Goal: Entertainment & Leisure: Browse casually

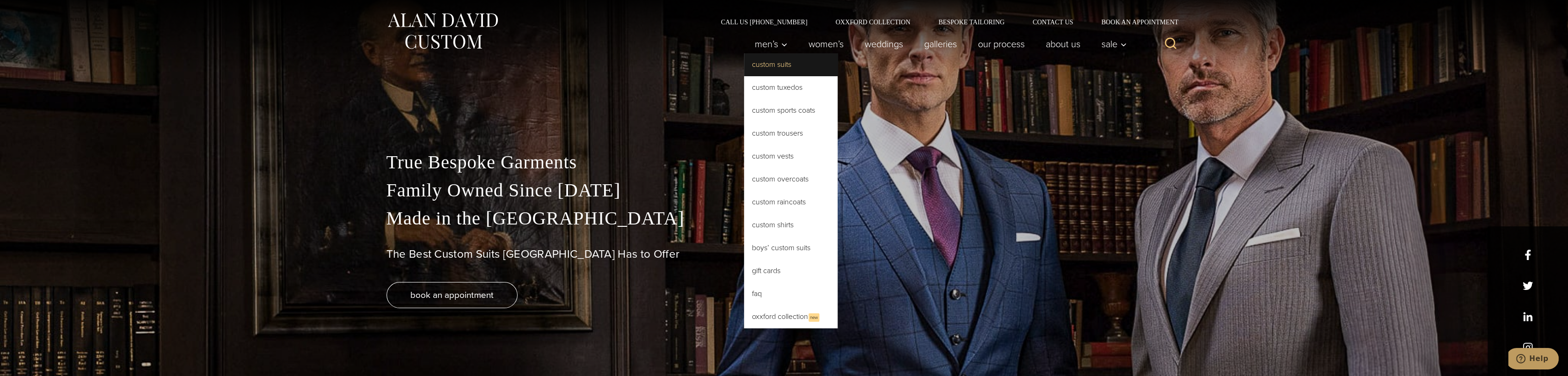
click at [772, 61] on link "Custom Suits" at bounding box center [791, 64] width 94 height 23
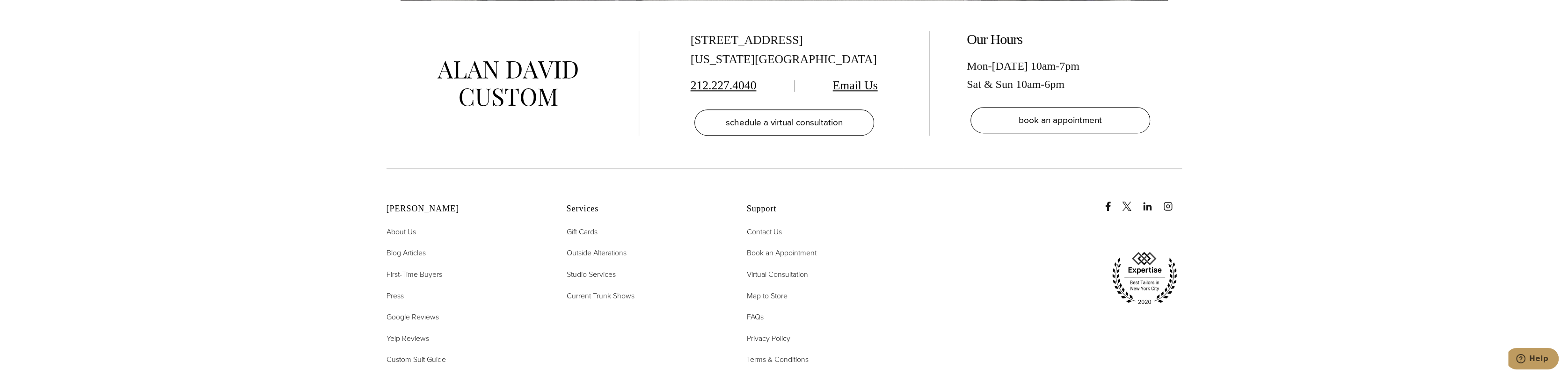
scroll to position [6080, 0]
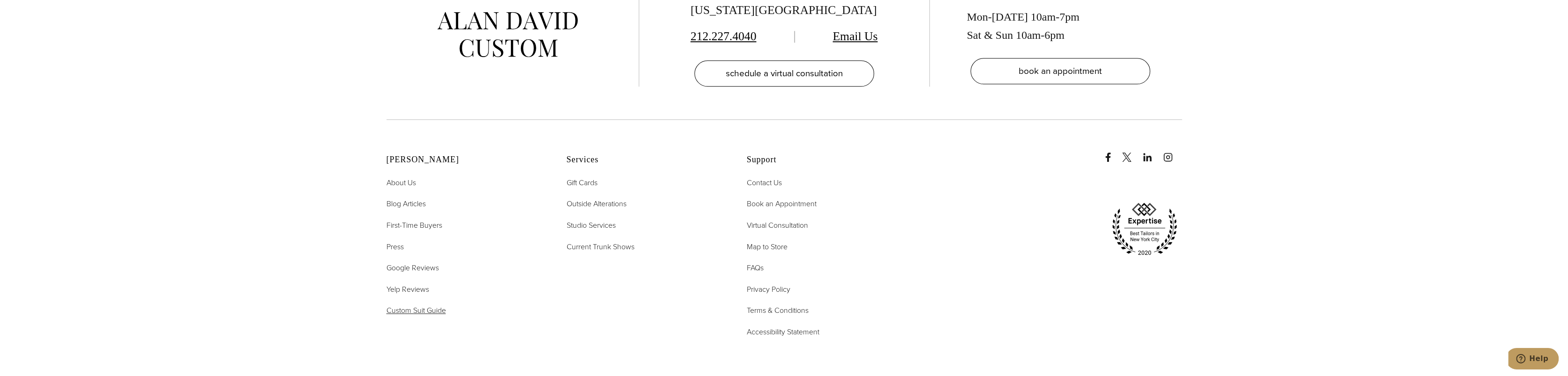
click at [439, 305] on span "Custom Suit Guide" at bounding box center [416, 310] width 60 height 11
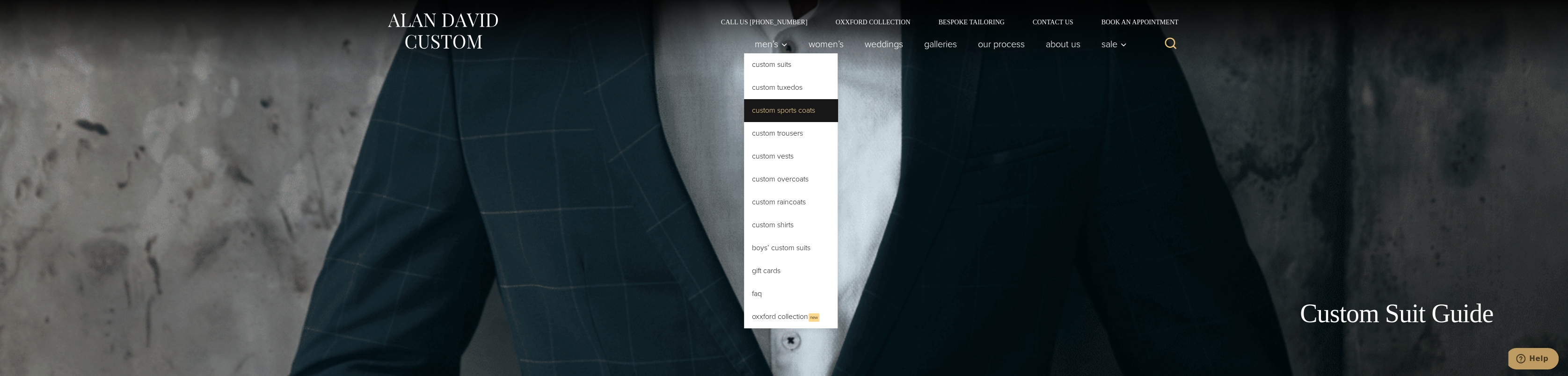
click at [783, 113] on link "Custom Sports Coats" at bounding box center [791, 110] width 94 height 23
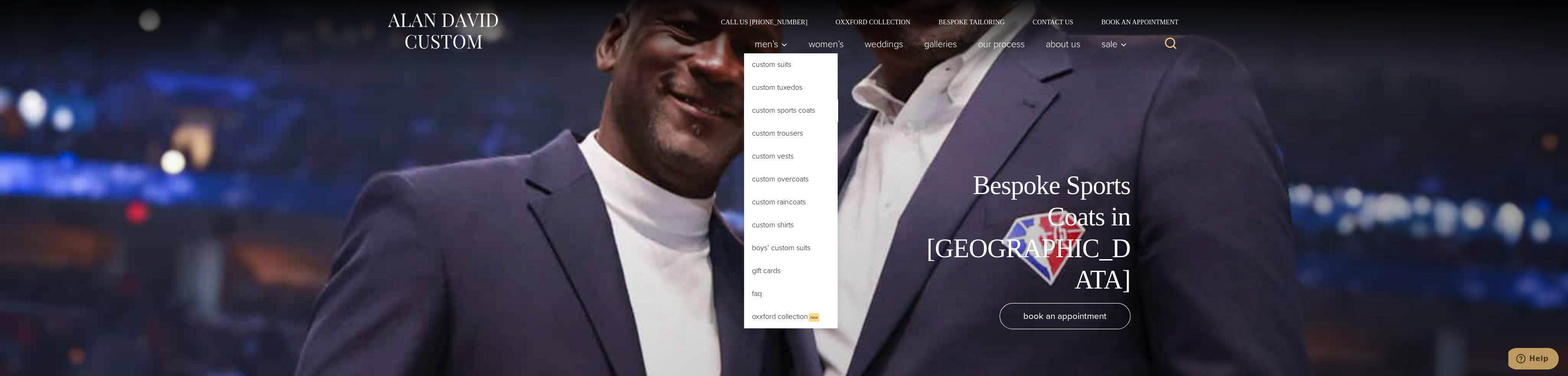
click at [770, 110] on link "Custom Sports Coats" at bounding box center [791, 110] width 94 height 23
click at [759, 110] on link "Custom Sports Coats" at bounding box center [791, 110] width 94 height 23
click at [785, 112] on link "Custom Sports Coats" at bounding box center [791, 110] width 94 height 23
click at [765, 227] on link "Custom Shirts" at bounding box center [791, 225] width 94 height 23
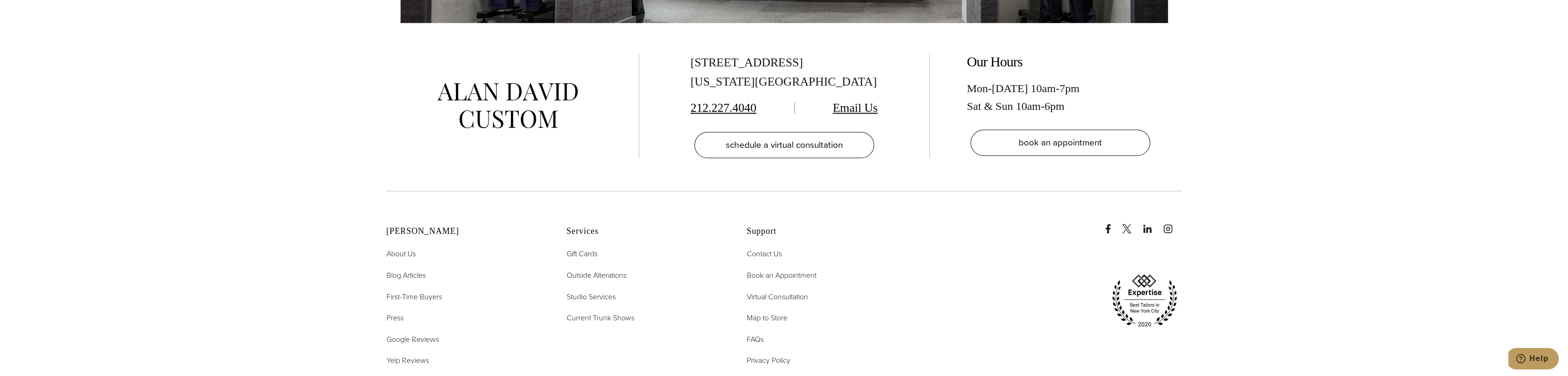
scroll to position [5940, 0]
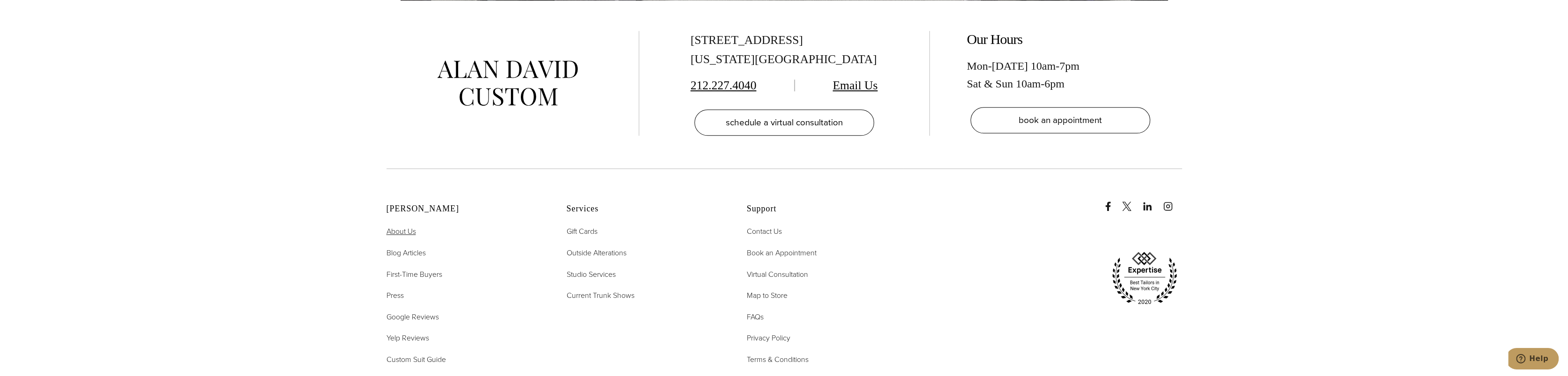
click at [414, 228] on span "About Us" at bounding box center [401, 231] width 29 height 11
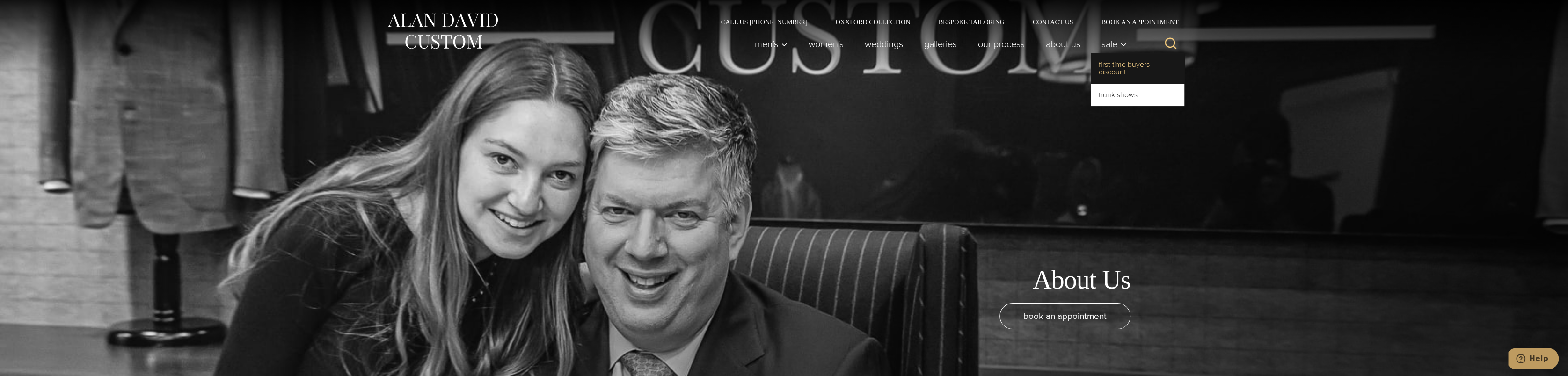
click at [1110, 64] on link "First-Time Buyers Discount" at bounding box center [1138, 68] width 94 height 30
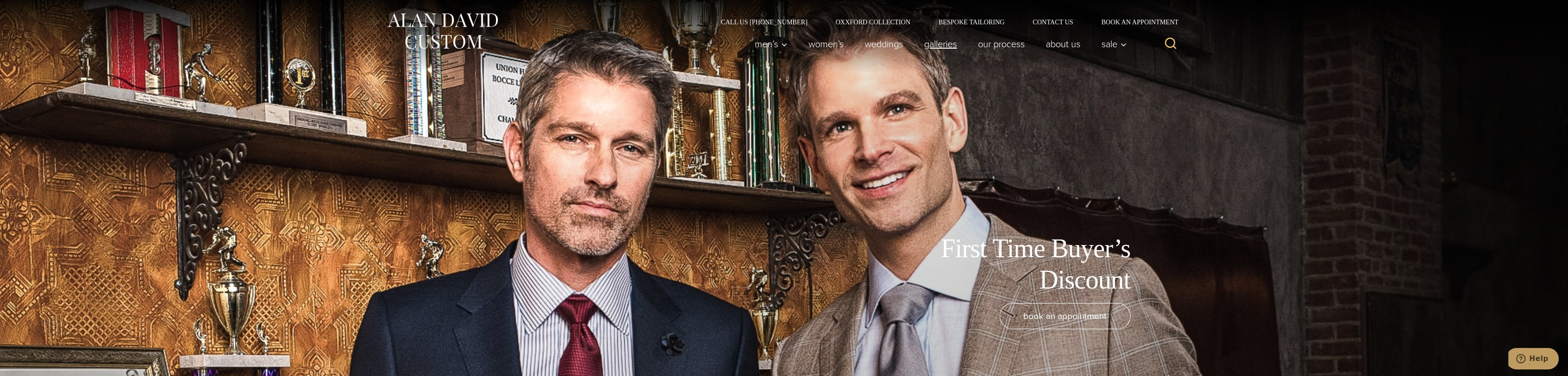
click at [926, 49] on link "Galleries" at bounding box center [940, 44] width 54 height 19
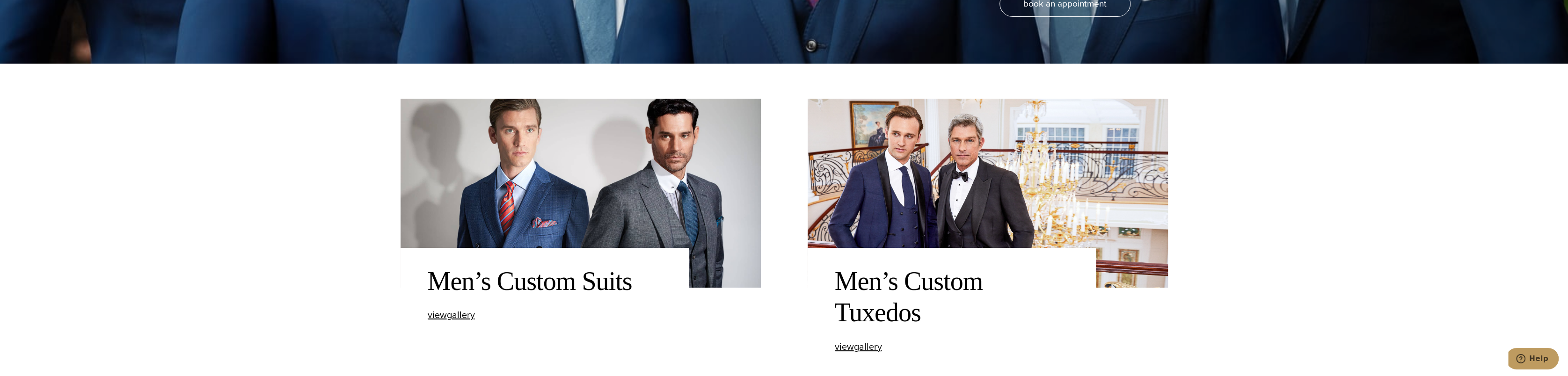
scroll to position [327, 0]
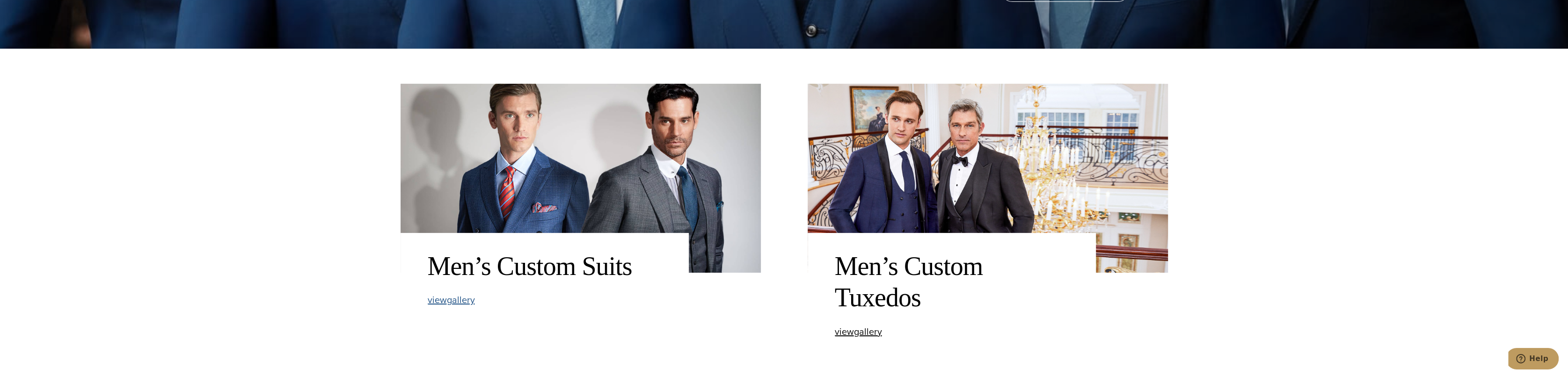
click at [462, 304] on span "view Men’s Custom Suits gallery" at bounding box center [452, 299] width 47 height 14
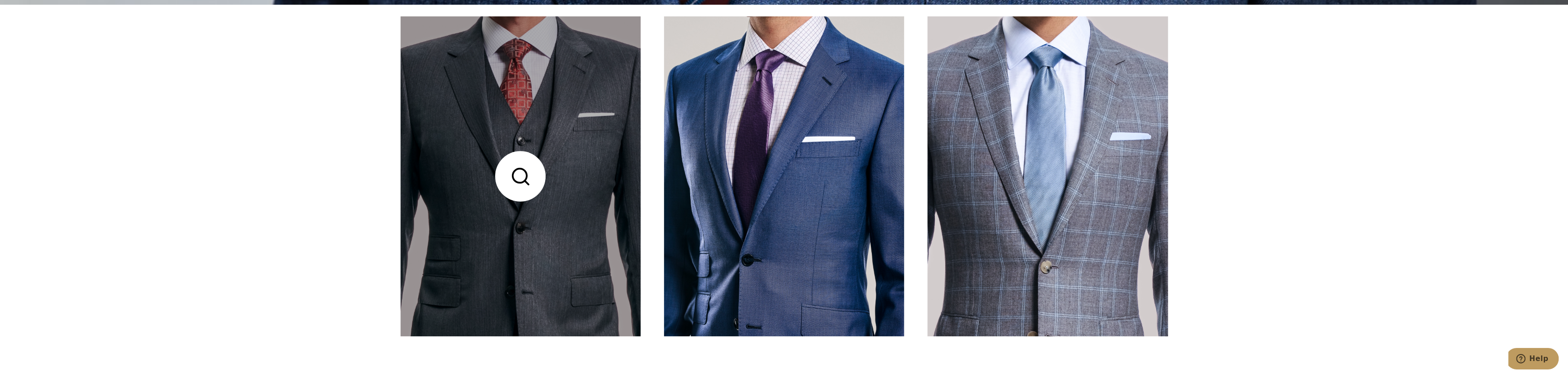
scroll to position [374, 0]
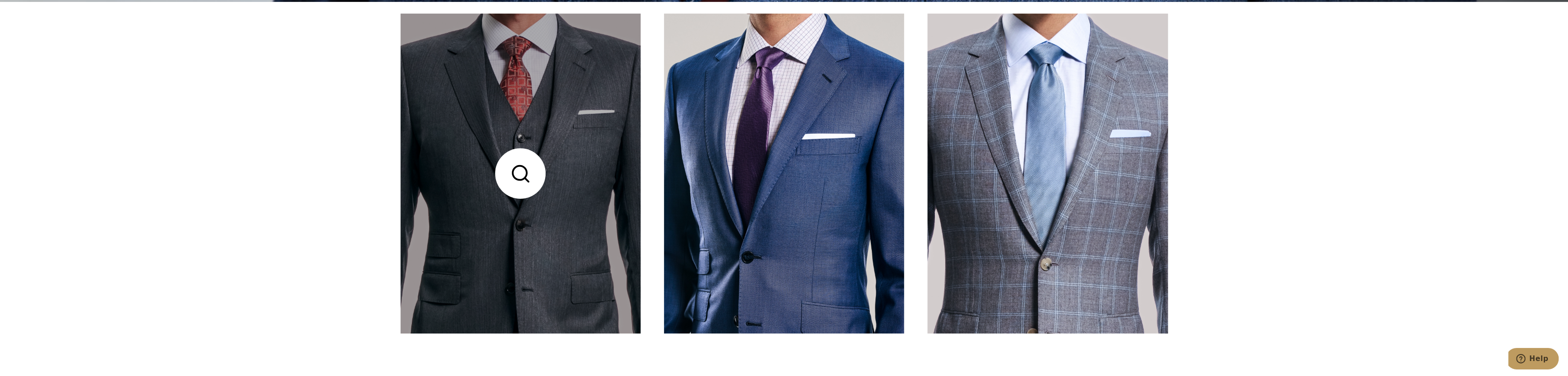
click at [576, 169] on link at bounding box center [520, 173] width 240 height 320
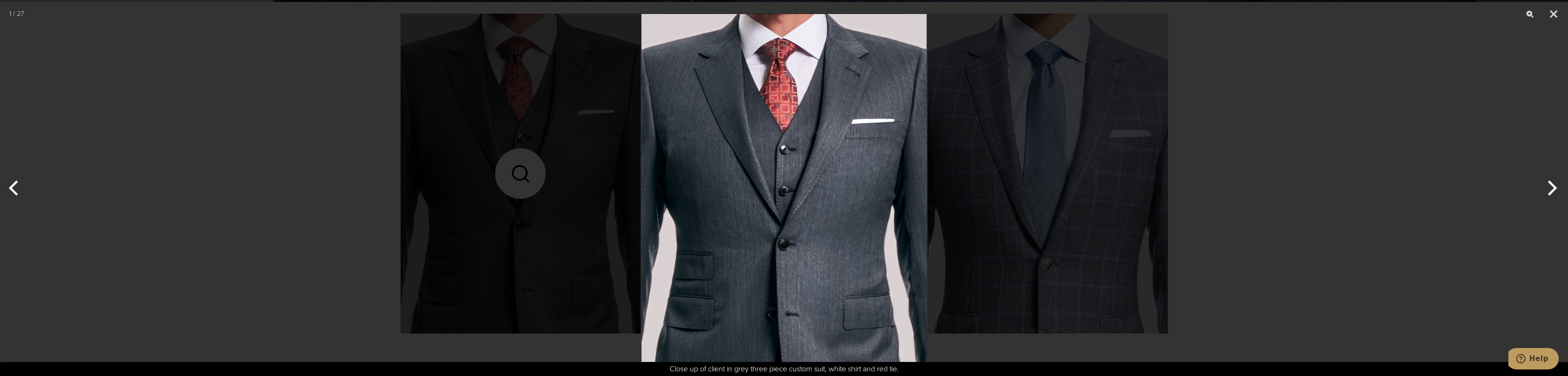
click at [1555, 187] on button "Next" at bounding box center [1550, 188] width 35 height 47
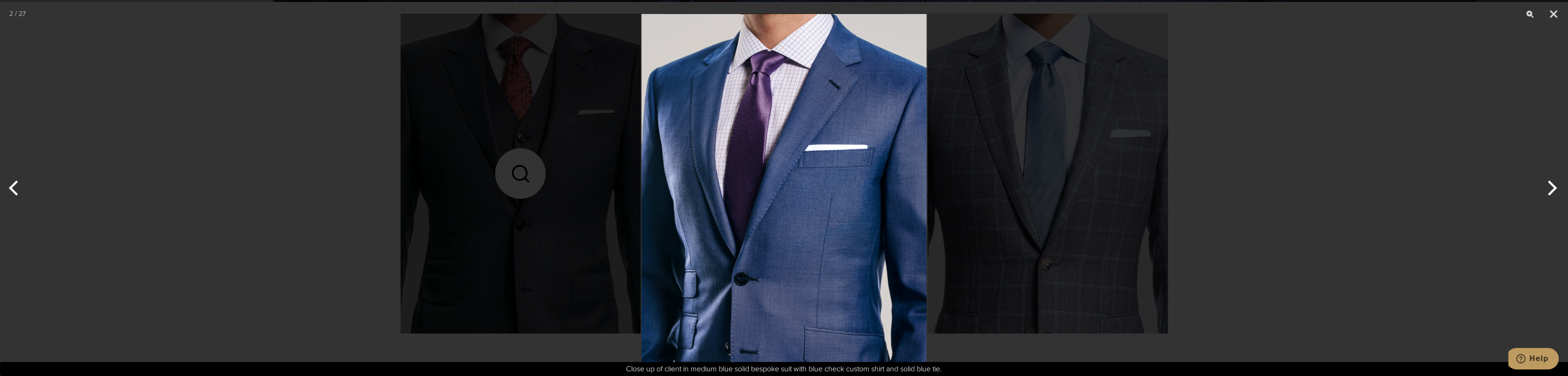
click at [1555, 187] on button "Next" at bounding box center [1550, 188] width 35 height 47
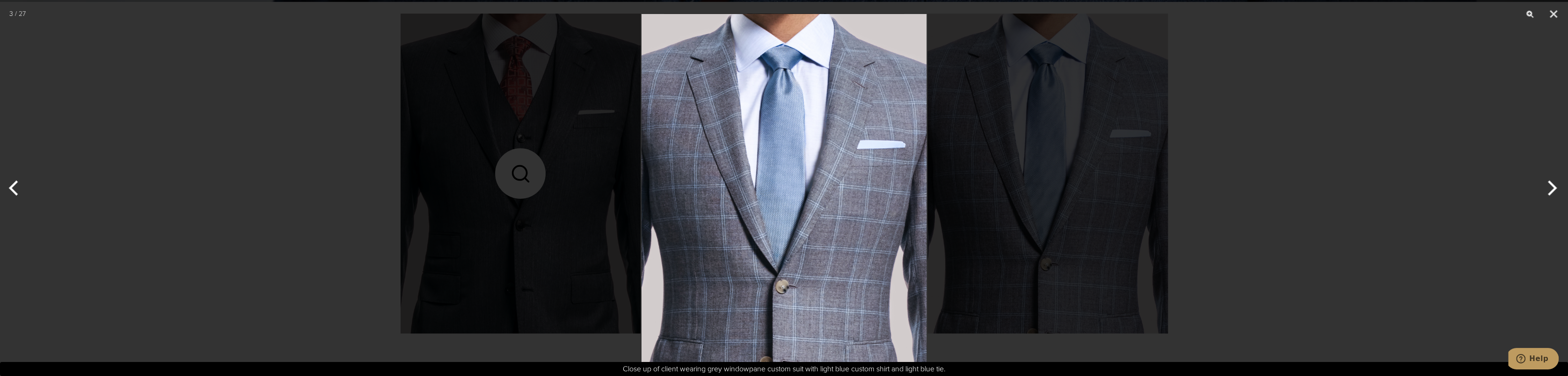
click at [1553, 185] on button "Next" at bounding box center [1550, 188] width 35 height 47
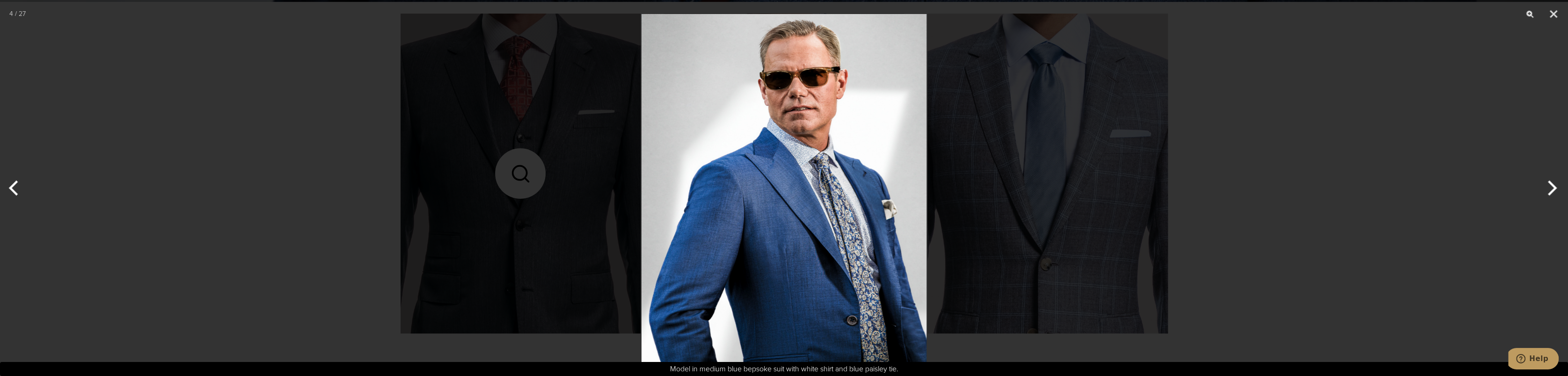
click at [1553, 185] on button "Next" at bounding box center [1550, 188] width 35 height 47
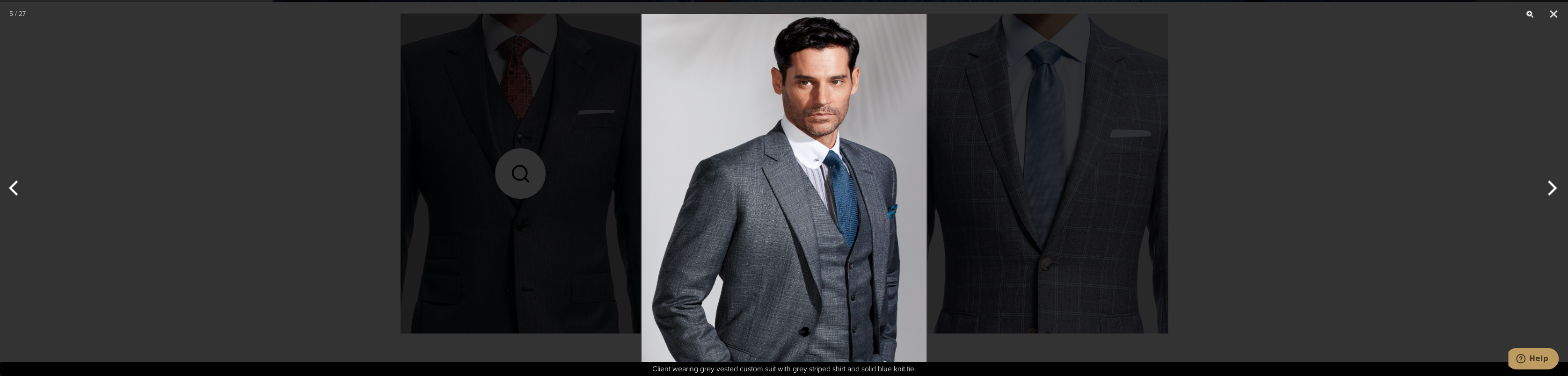
click at [1552, 184] on button "Next" at bounding box center [1550, 188] width 35 height 47
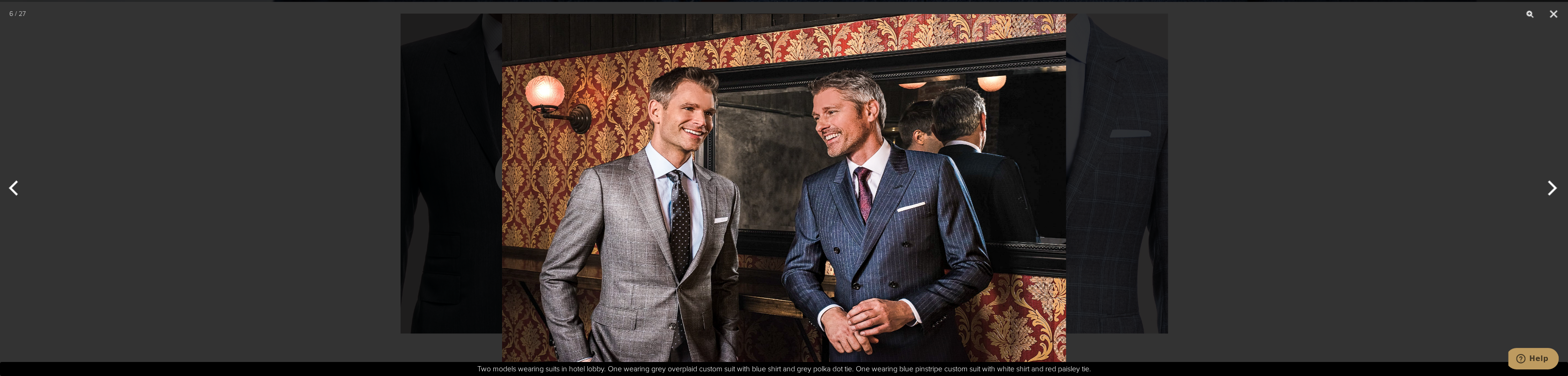
click at [1548, 187] on button "Next" at bounding box center [1550, 188] width 35 height 47
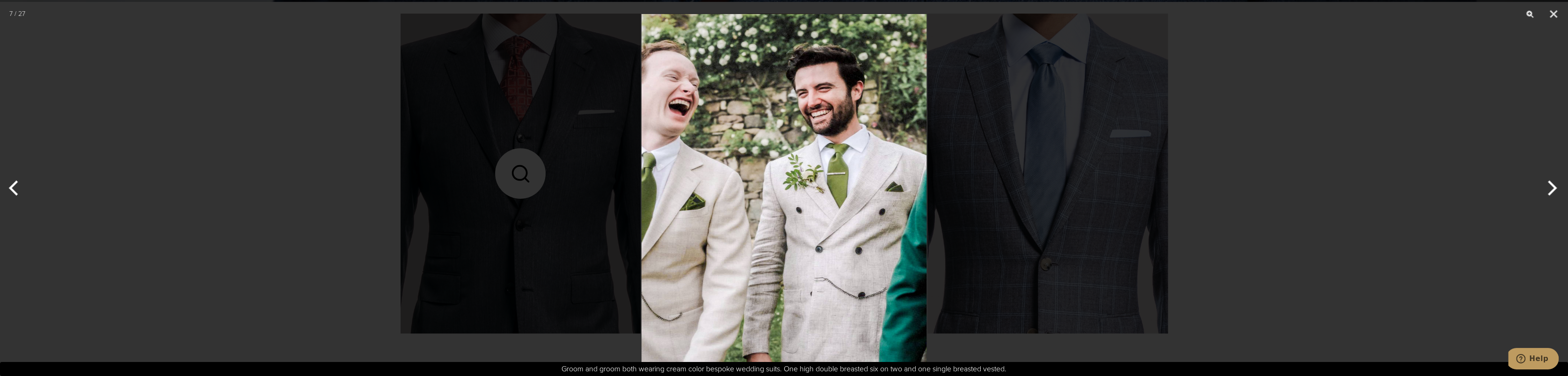
click at [1548, 188] on button "Next" at bounding box center [1550, 188] width 35 height 47
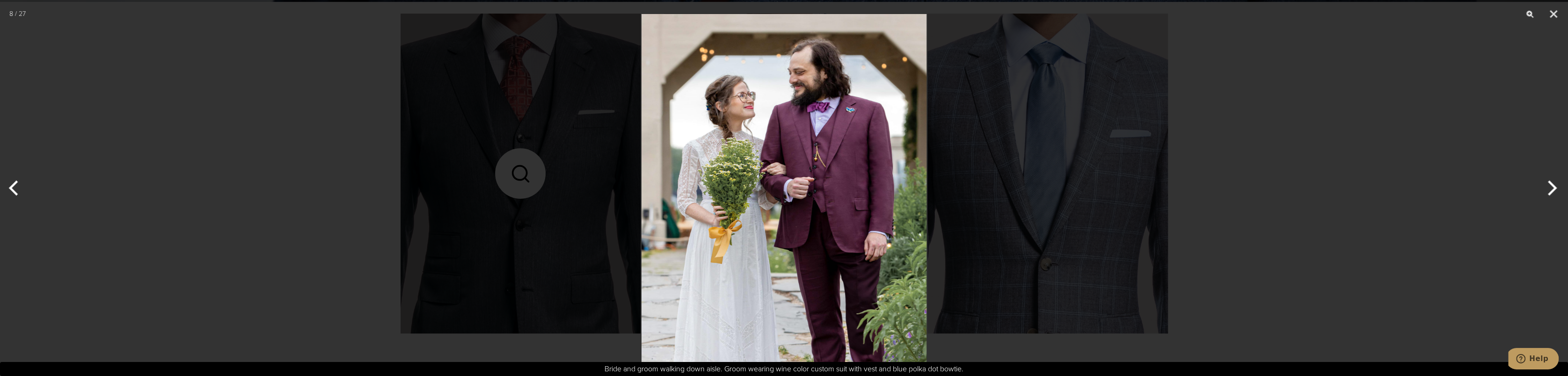
click at [1548, 188] on button "Next" at bounding box center [1550, 188] width 35 height 47
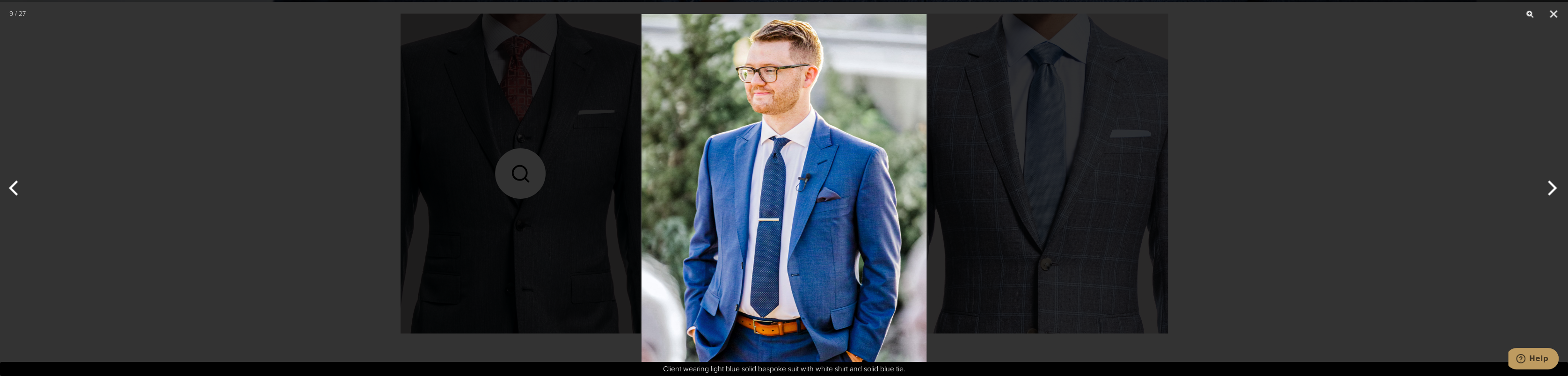
click at [1548, 189] on button "Next" at bounding box center [1550, 188] width 35 height 47
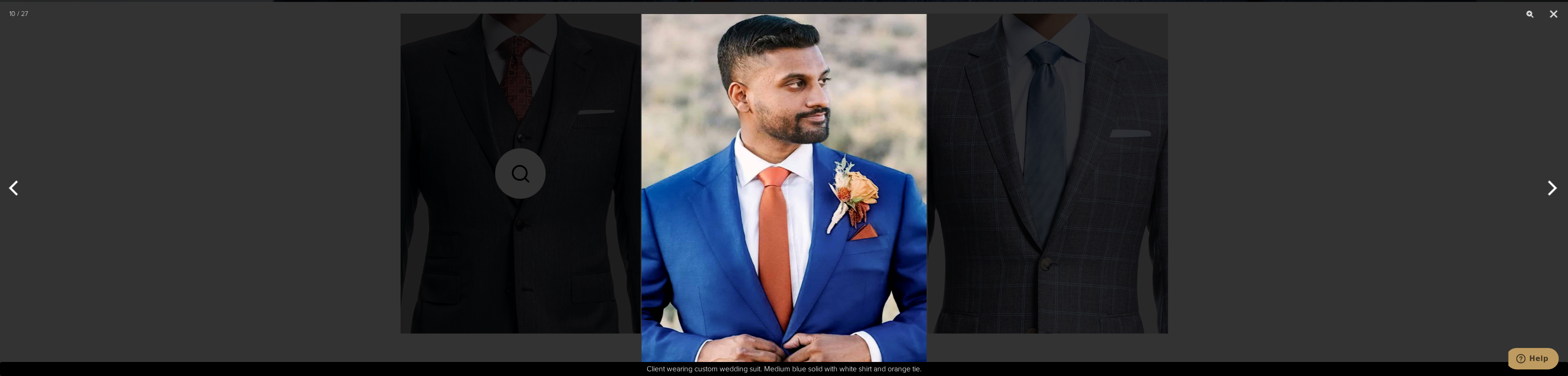
click at [1548, 189] on button "Next" at bounding box center [1550, 188] width 35 height 47
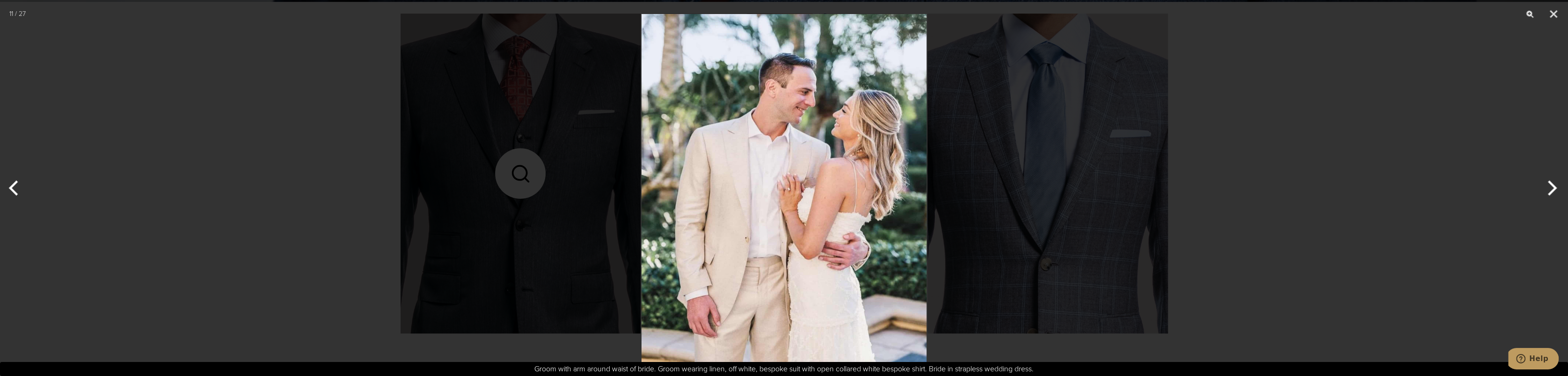
click at [1548, 189] on button "Next" at bounding box center [1550, 188] width 35 height 47
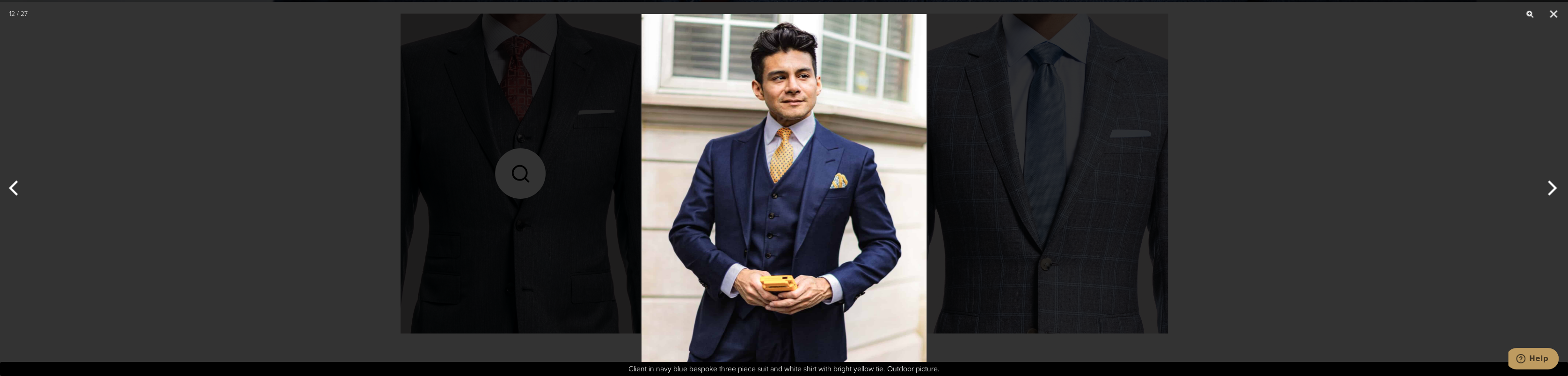
click at [817, 240] on img at bounding box center [784, 188] width 285 height 376
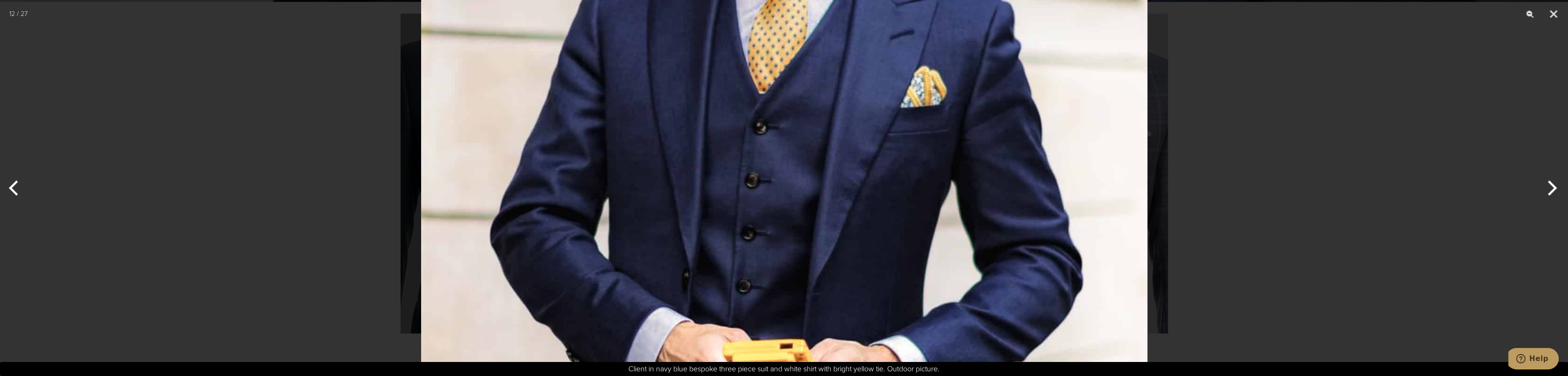
click at [818, 240] on img at bounding box center [784, 106] width 726 height 958
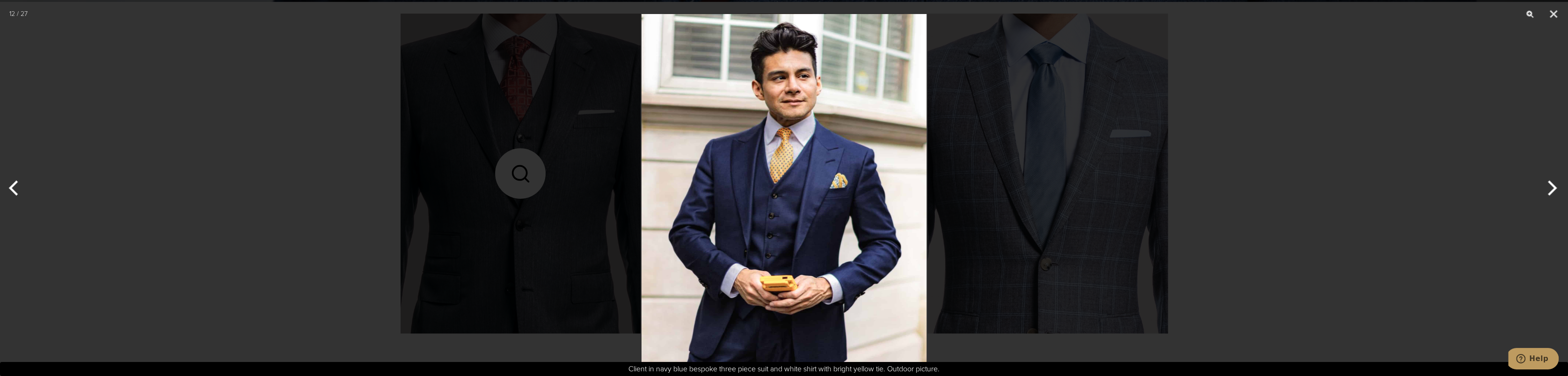
click at [1555, 189] on button "Next" at bounding box center [1550, 188] width 35 height 47
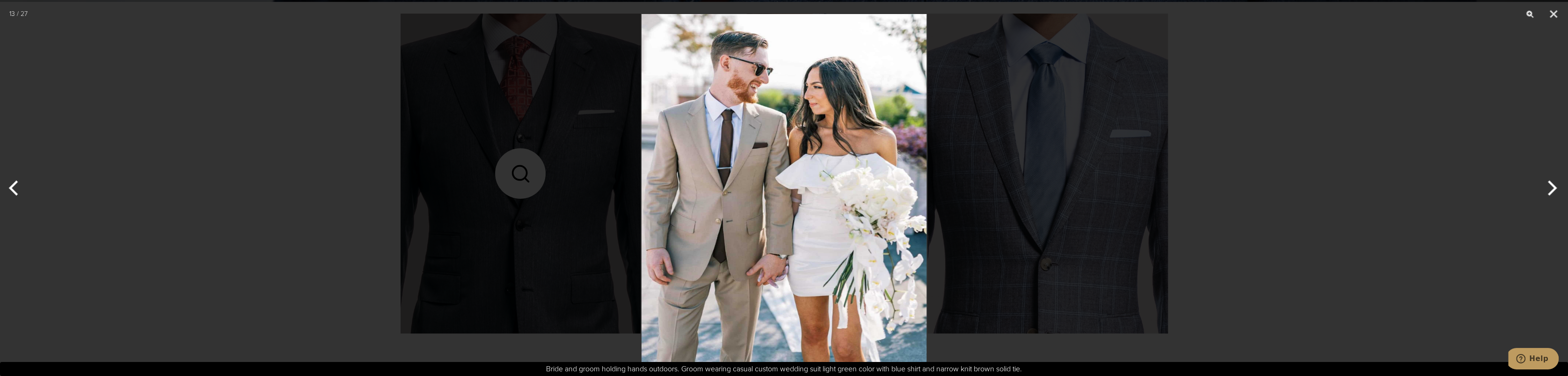
click at [1555, 188] on button "Next" at bounding box center [1550, 188] width 35 height 47
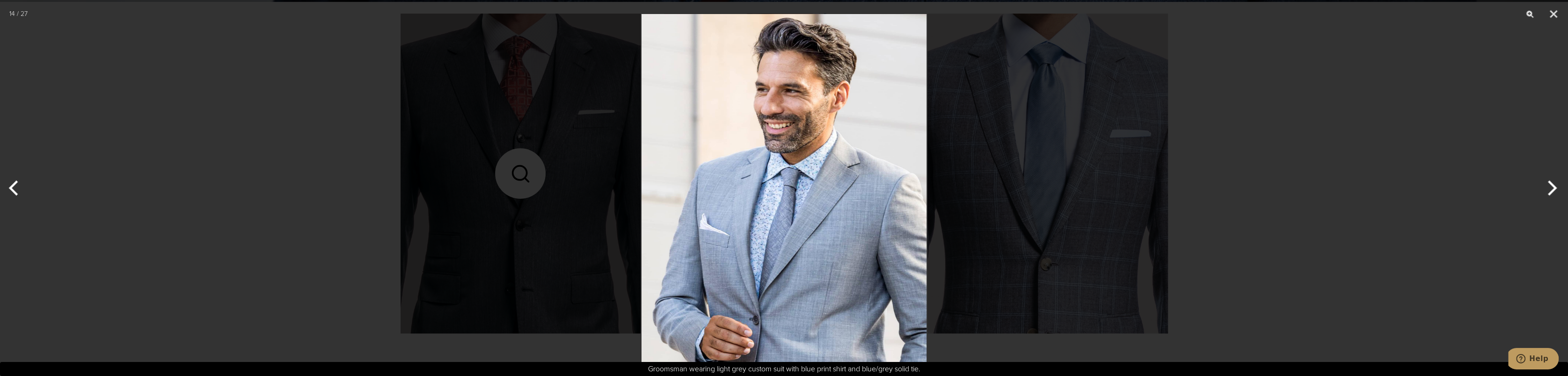
click at [1555, 188] on button "Next" at bounding box center [1550, 188] width 35 height 47
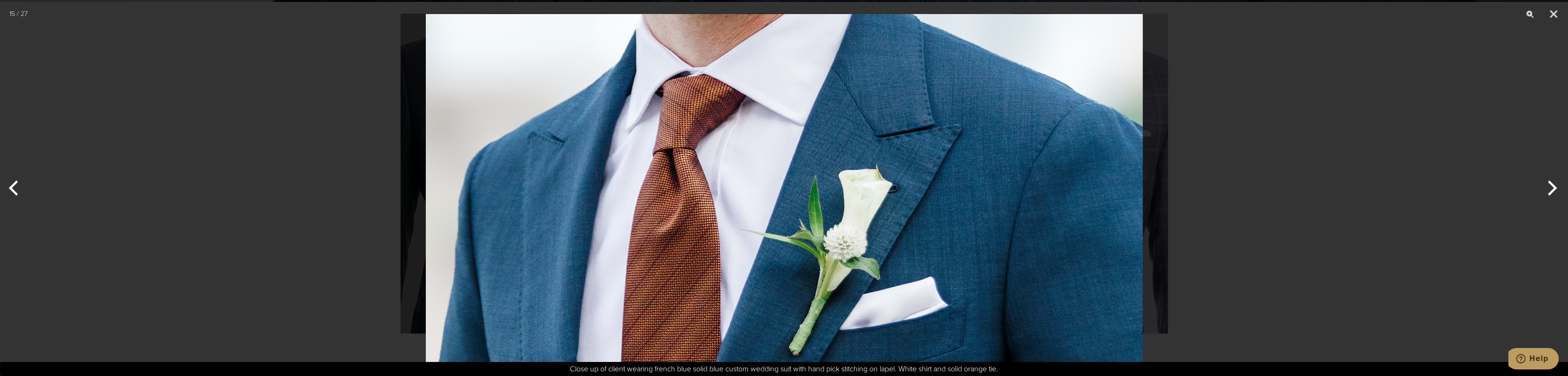
click at [1555, 188] on button "Next" at bounding box center [1550, 188] width 35 height 47
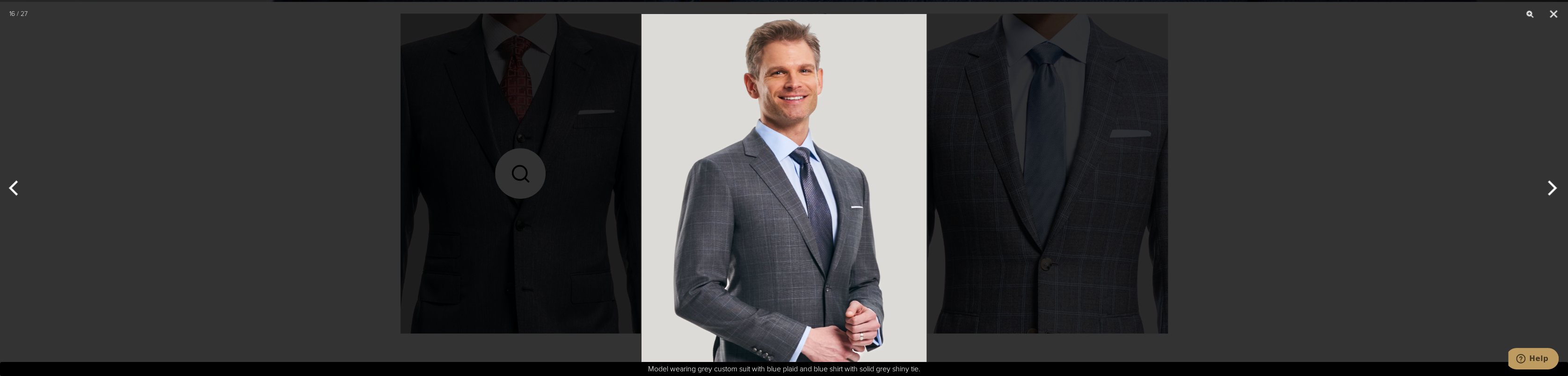
click at [1555, 188] on button "Next" at bounding box center [1550, 188] width 35 height 47
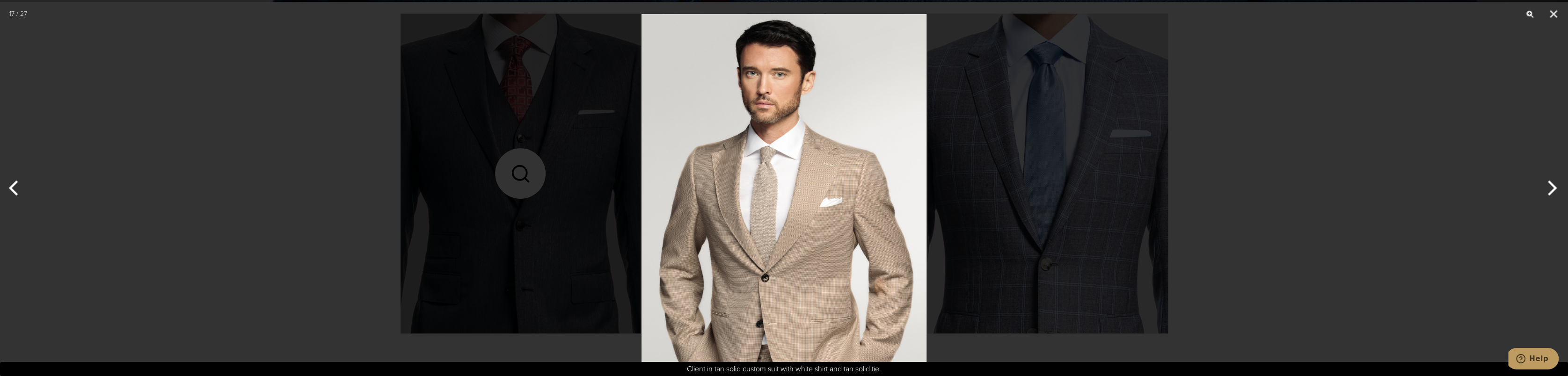
click at [1555, 188] on button "Next" at bounding box center [1550, 188] width 35 height 47
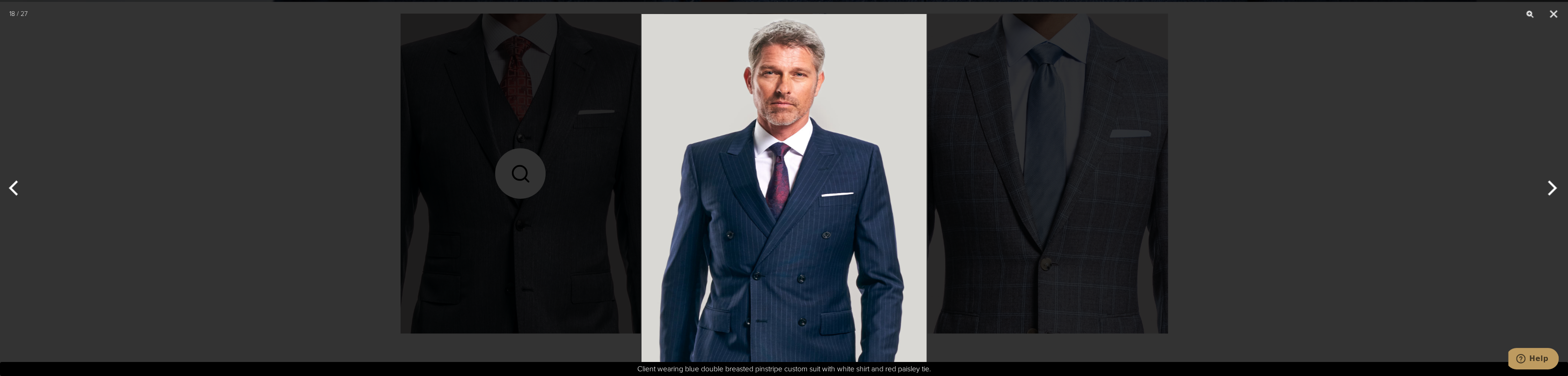
click at [1555, 188] on button "Next" at bounding box center [1550, 188] width 35 height 47
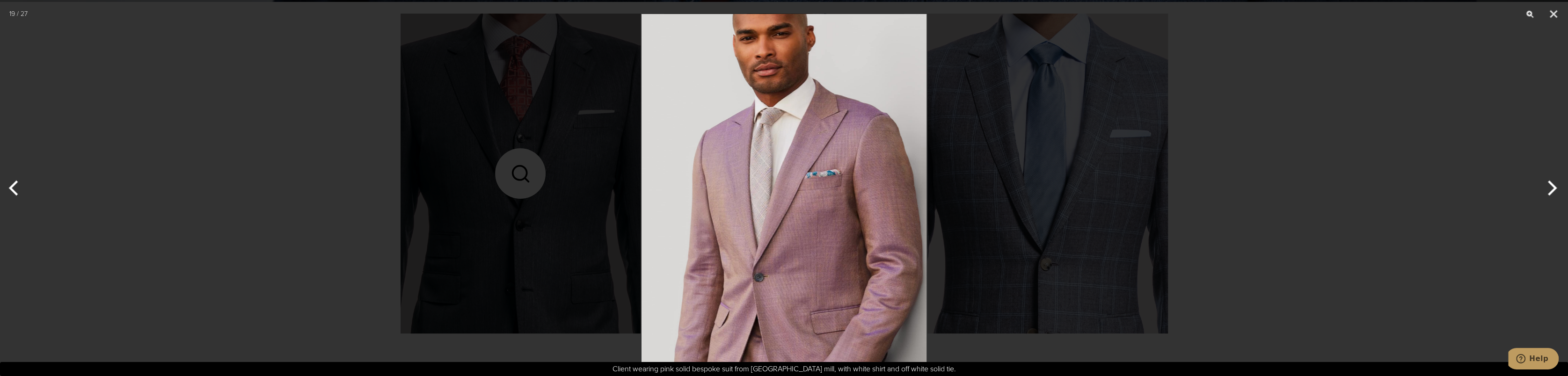
click at [1555, 188] on button "Next" at bounding box center [1550, 188] width 35 height 47
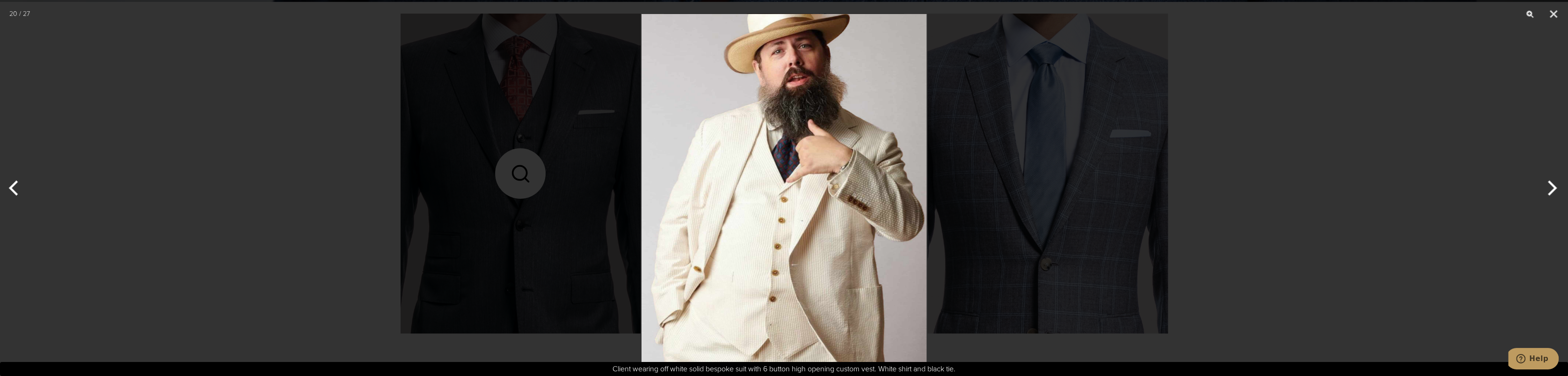
click at [11, 187] on button "Previous" at bounding box center [18, 188] width 35 height 47
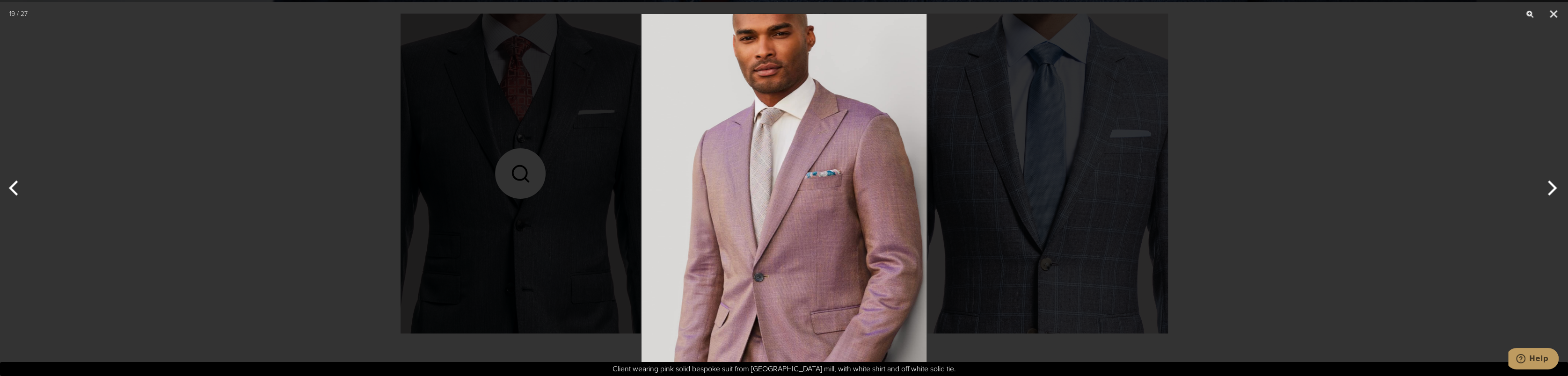
click at [1555, 184] on button "Next" at bounding box center [1550, 188] width 35 height 47
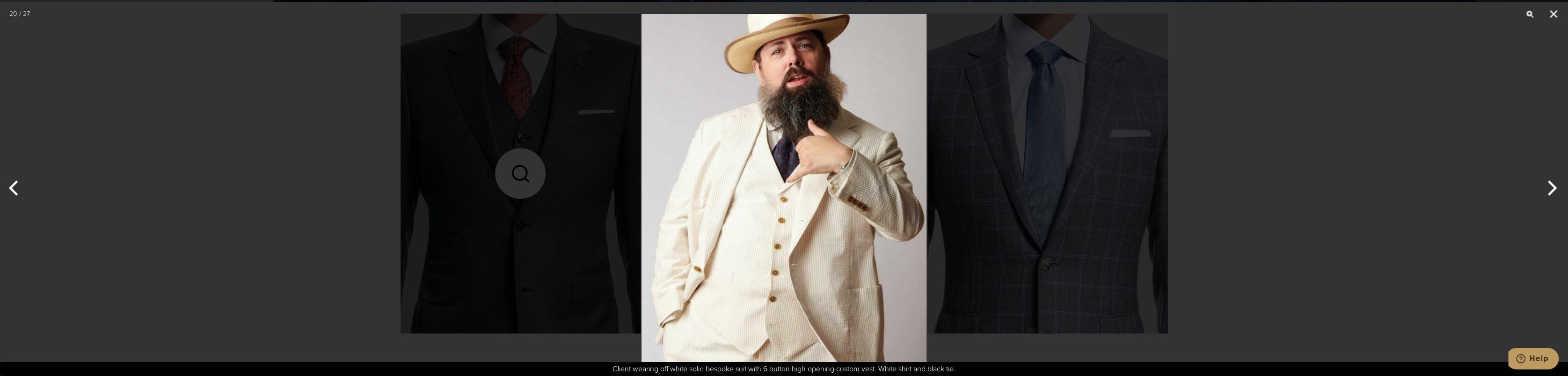
click at [1555, 184] on button "Next" at bounding box center [1550, 188] width 35 height 47
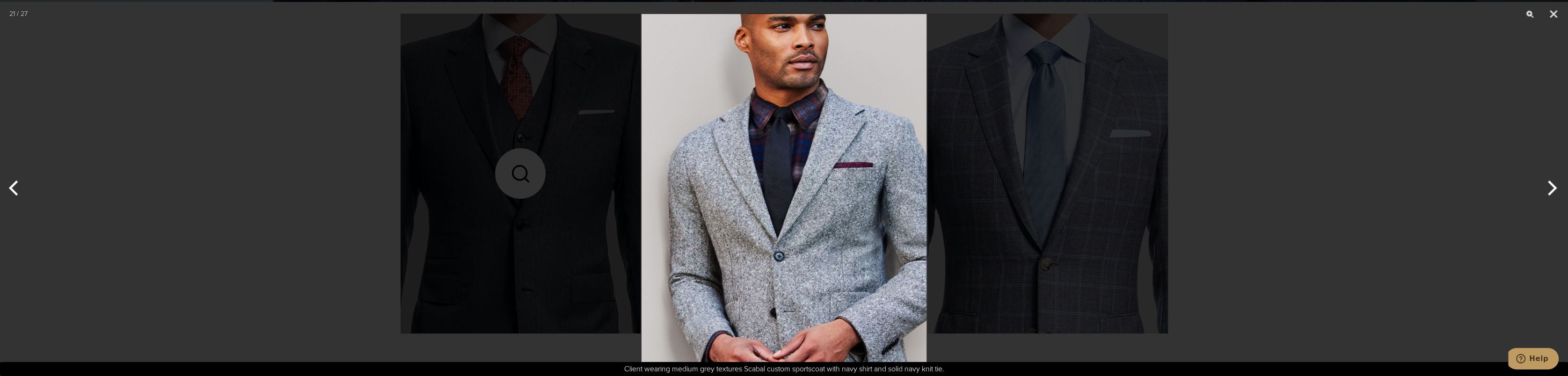
click at [1555, 184] on button "Next" at bounding box center [1550, 188] width 35 height 47
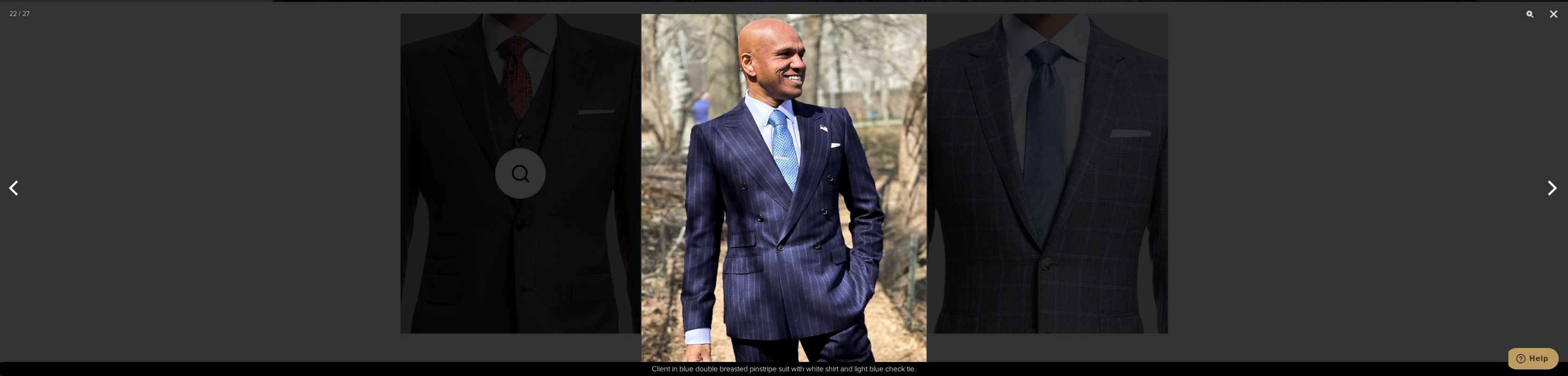
click at [1551, 184] on button "Next" at bounding box center [1550, 188] width 35 height 47
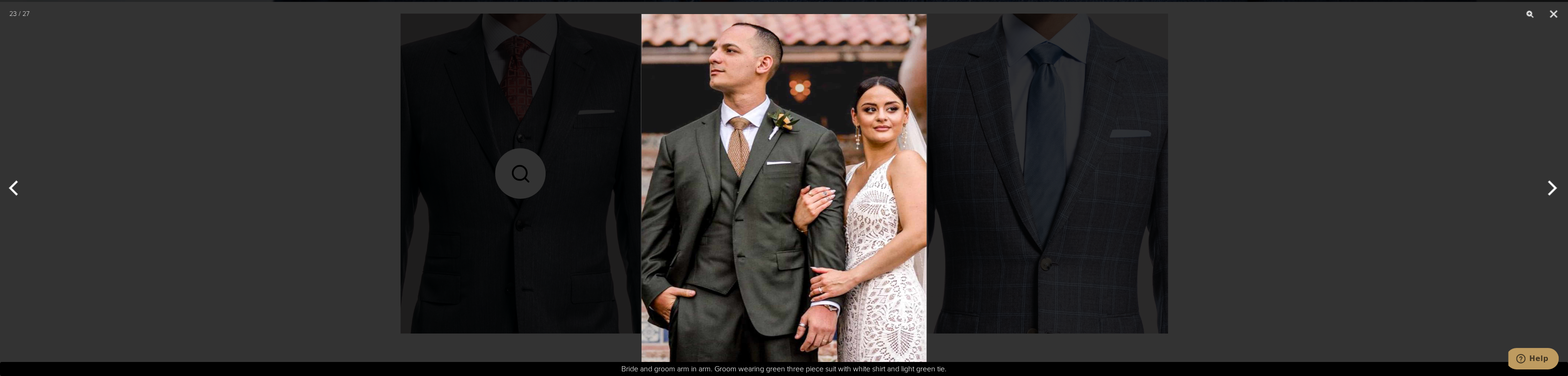
click at [1551, 184] on button "Next" at bounding box center [1550, 188] width 35 height 47
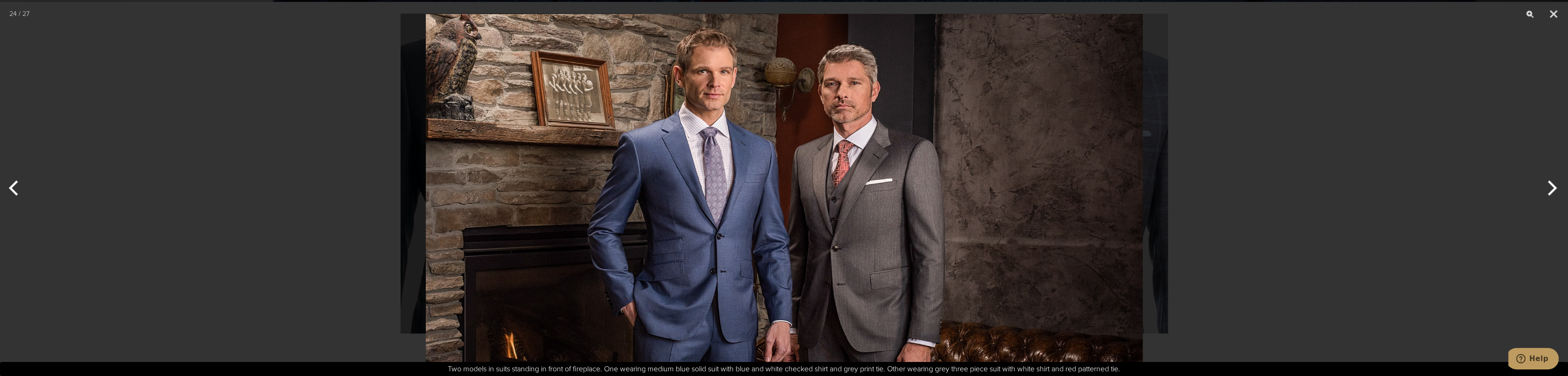
click at [869, 240] on img at bounding box center [785, 188] width 717 height 376
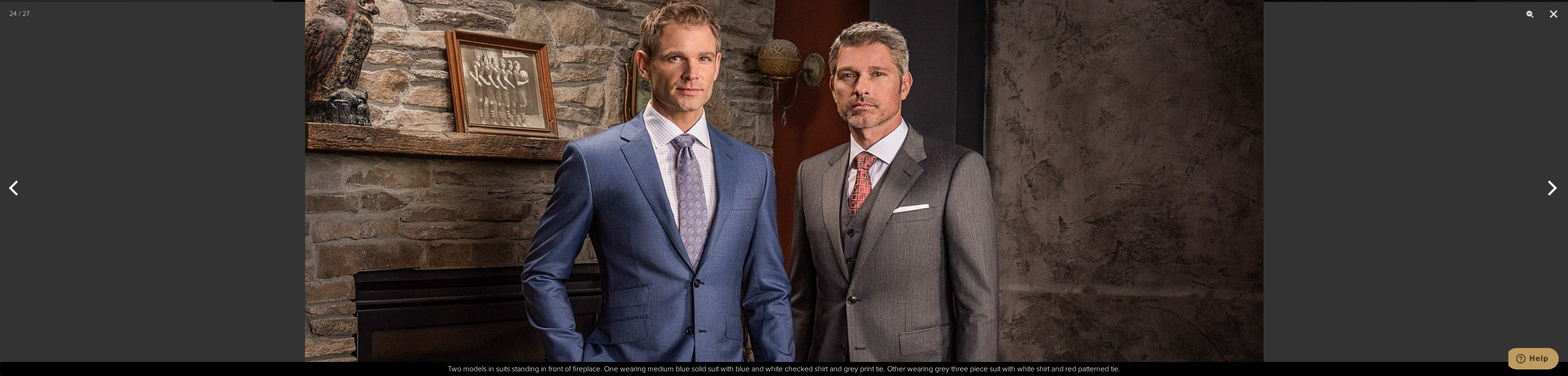
click at [1539, 186] on button "Next" at bounding box center [1550, 188] width 35 height 47
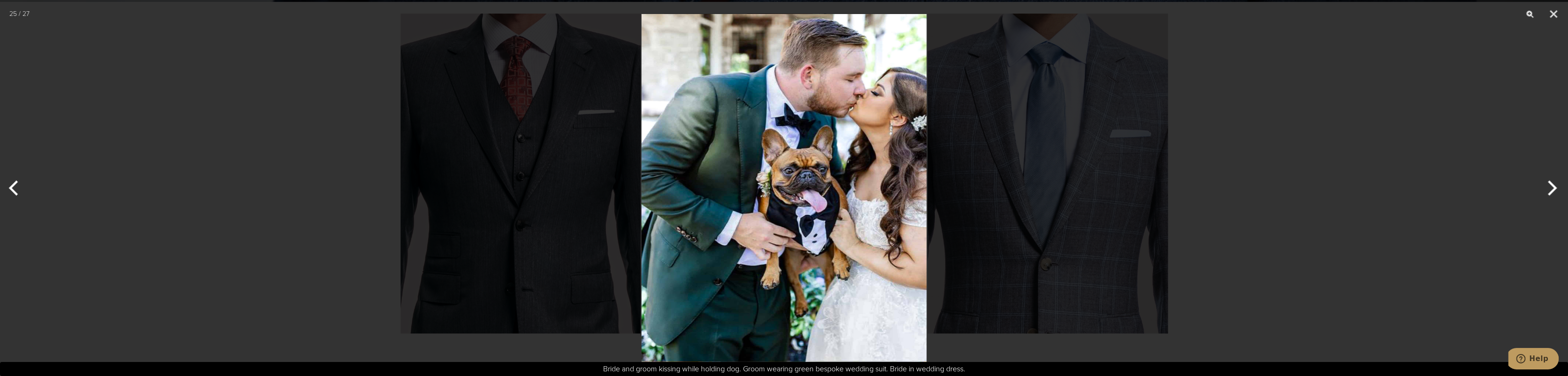
click at [1539, 186] on button "Next" at bounding box center [1550, 188] width 35 height 47
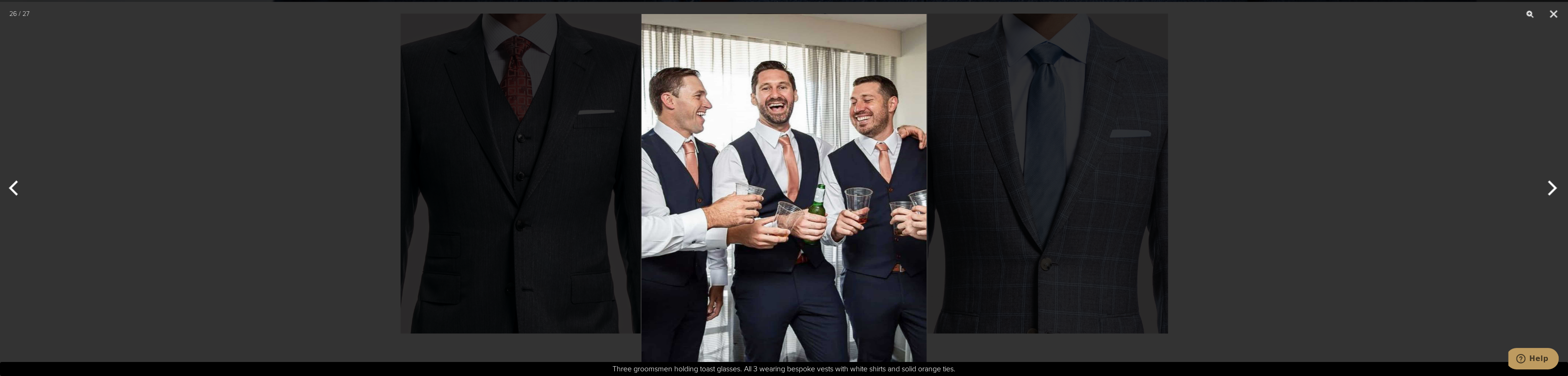
click at [1539, 185] on button "Next" at bounding box center [1550, 188] width 35 height 47
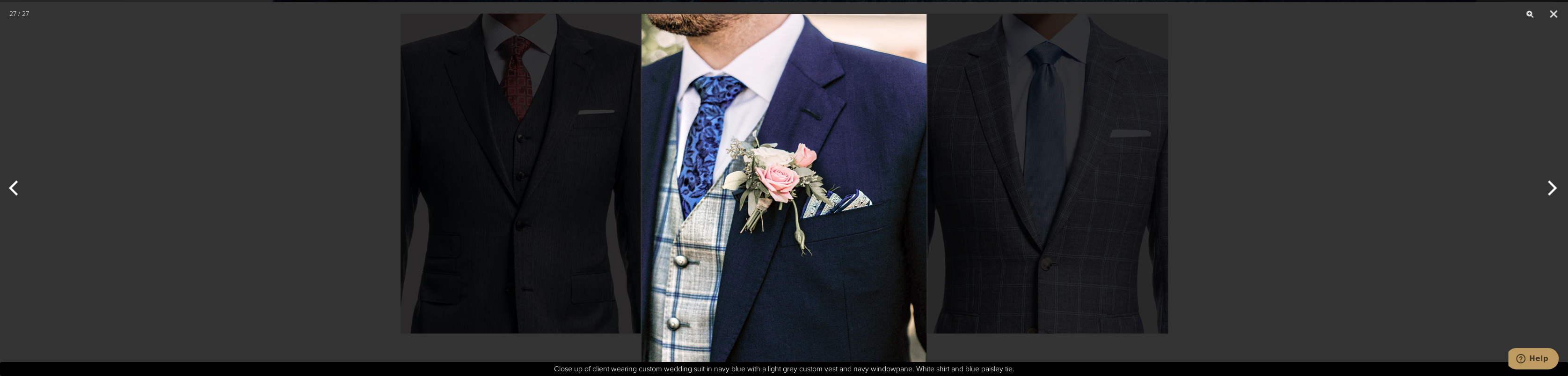
click at [1539, 185] on button "Next" at bounding box center [1550, 188] width 35 height 47
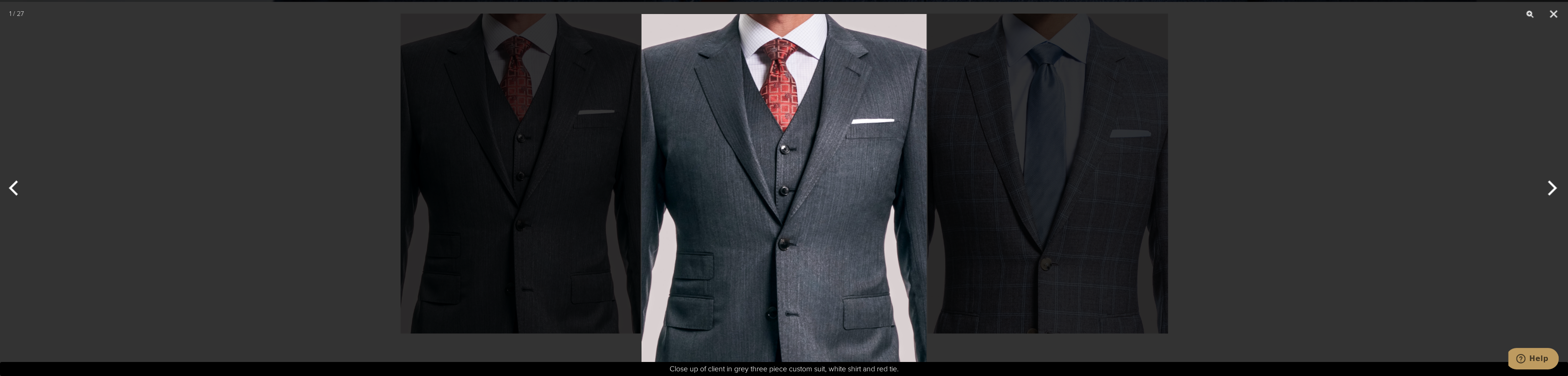
click at [1539, 185] on button "Next" at bounding box center [1550, 188] width 35 height 47
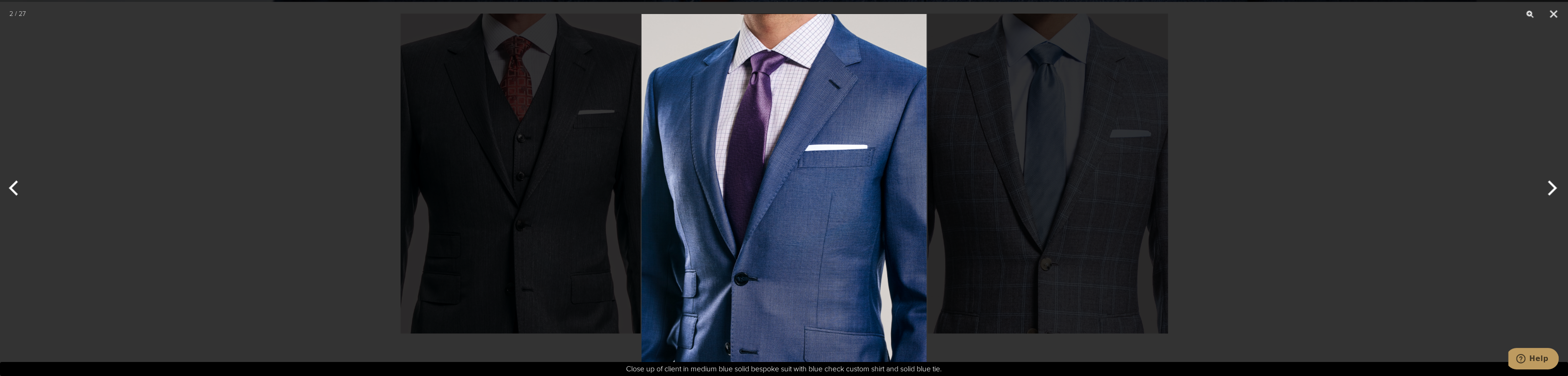
click at [1539, 184] on button "Next" at bounding box center [1550, 188] width 35 height 47
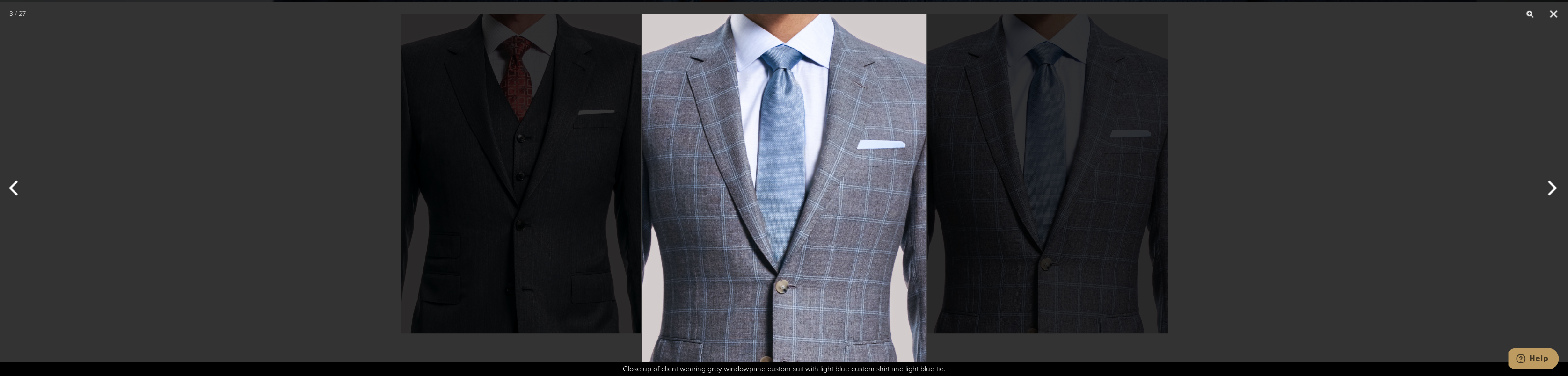
click at [1539, 184] on button "Next" at bounding box center [1550, 188] width 35 height 47
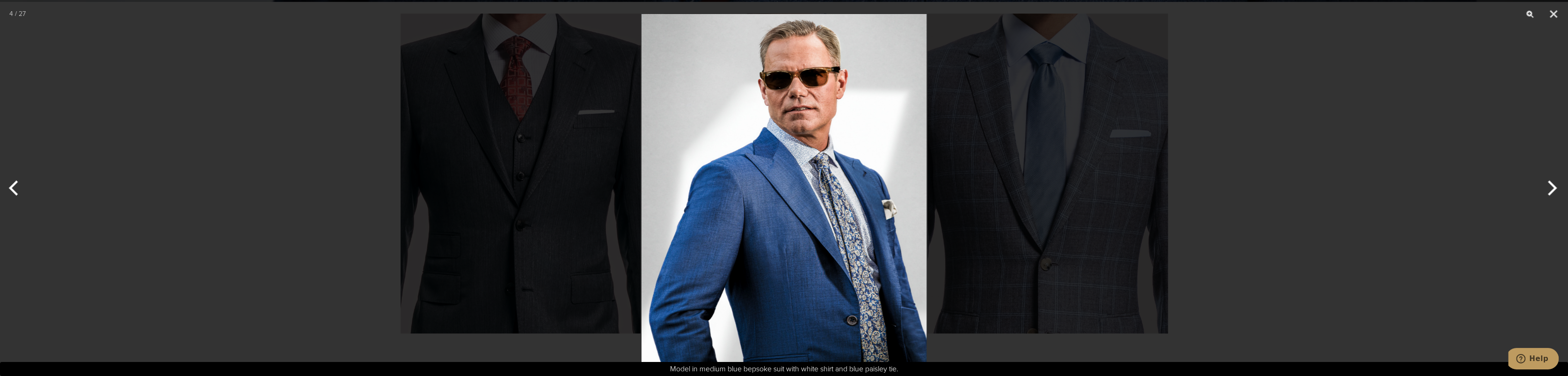
click at [1539, 184] on button "Next" at bounding box center [1550, 188] width 35 height 47
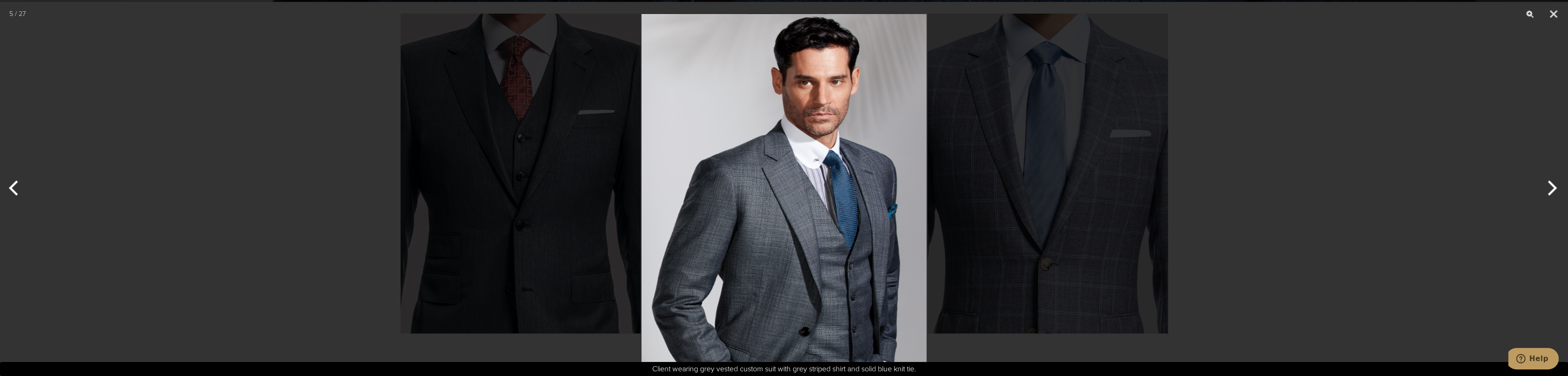
click at [1554, 189] on button "Next" at bounding box center [1550, 188] width 35 height 47
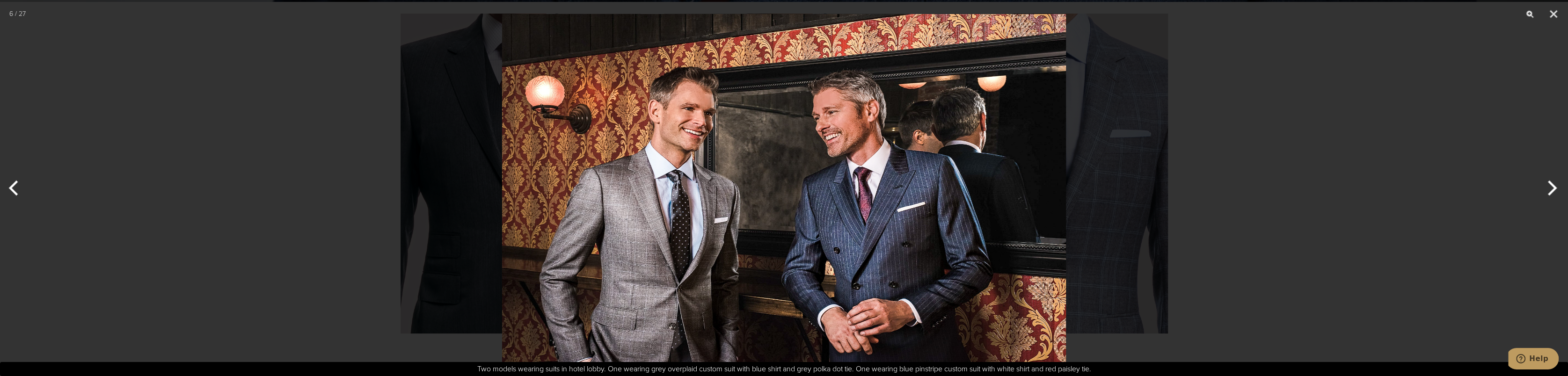
click at [1547, 189] on button "Next" at bounding box center [1550, 188] width 35 height 47
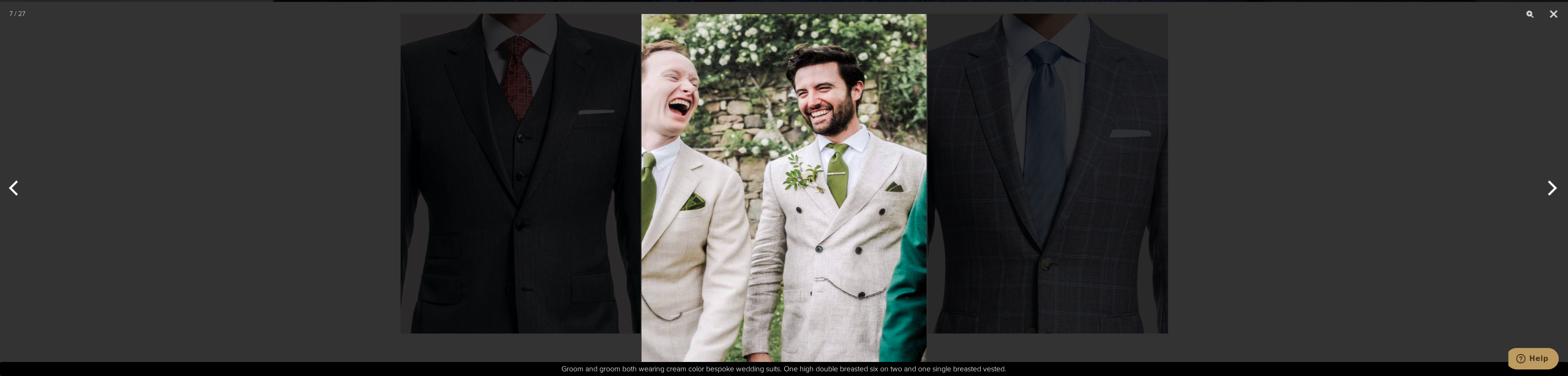
click at [1549, 185] on button "Next" at bounding box center [1550, 188] width 35 height 47
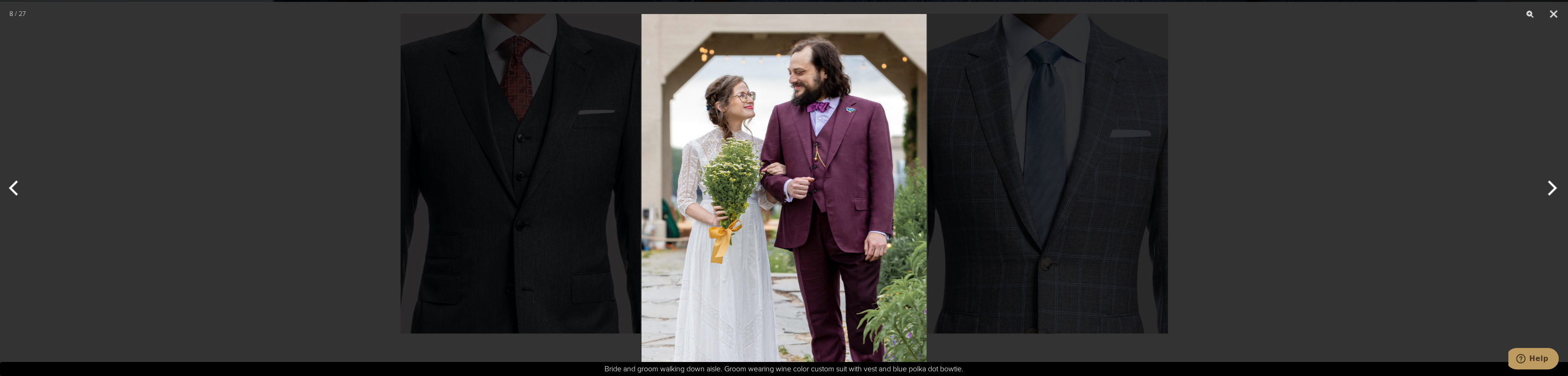
click at [1539, 185] on button "Next" at bounding box center [1550, 188] width 35 height 47
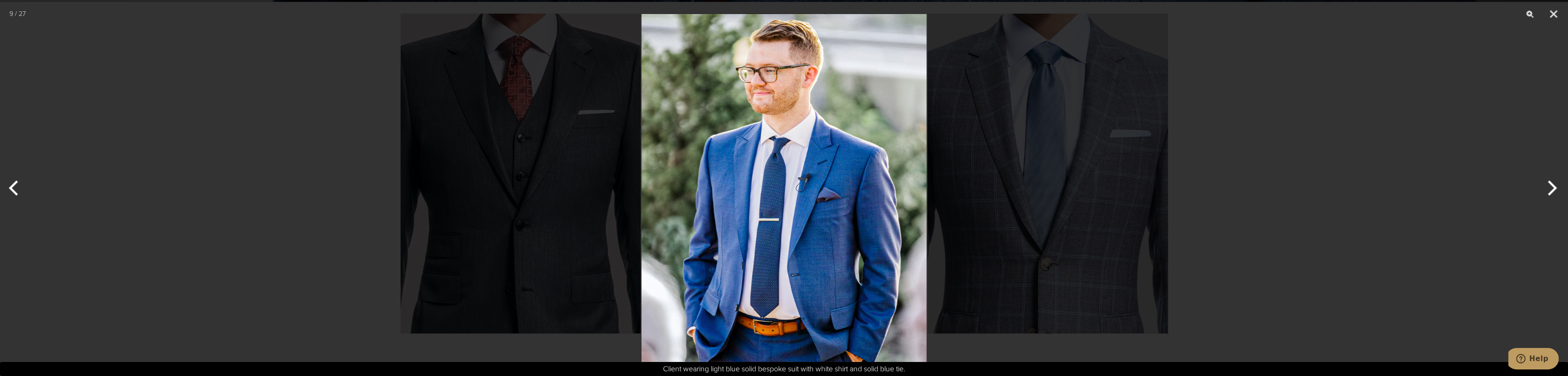
click at [1539, 185] on button "Next" at bounding box center [1550, 188] width 35 height 47
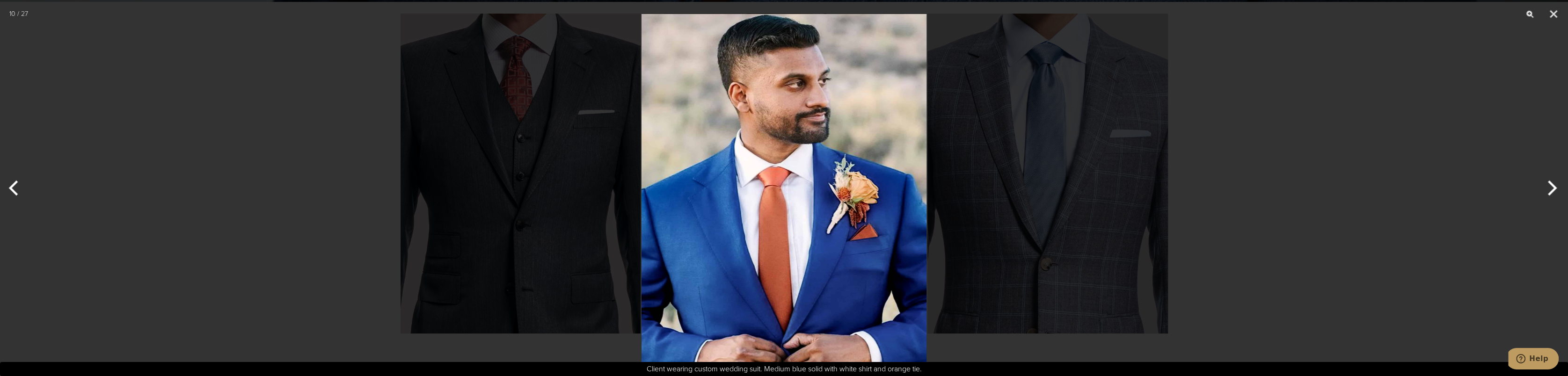
click at [19, 183] on button "Previous" at bounding box center [18, 188] width 35 height 47
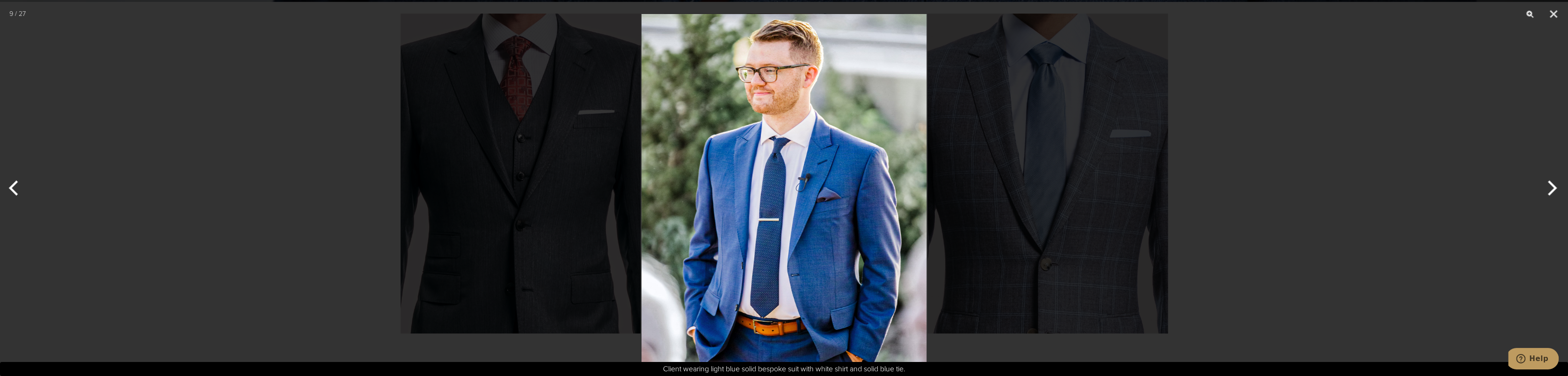
click at [1553, 184] on button "Next" at bounding box center [1550, 188] width 35 height 47
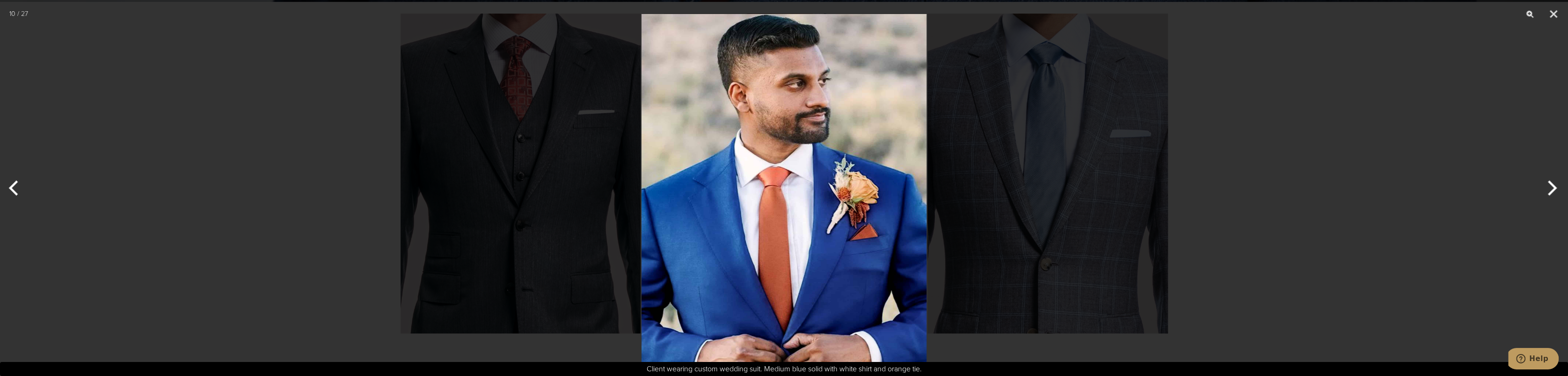
click at [1552, 187] on button "Next" at bounding box center [1550, 188] width 35 height 47
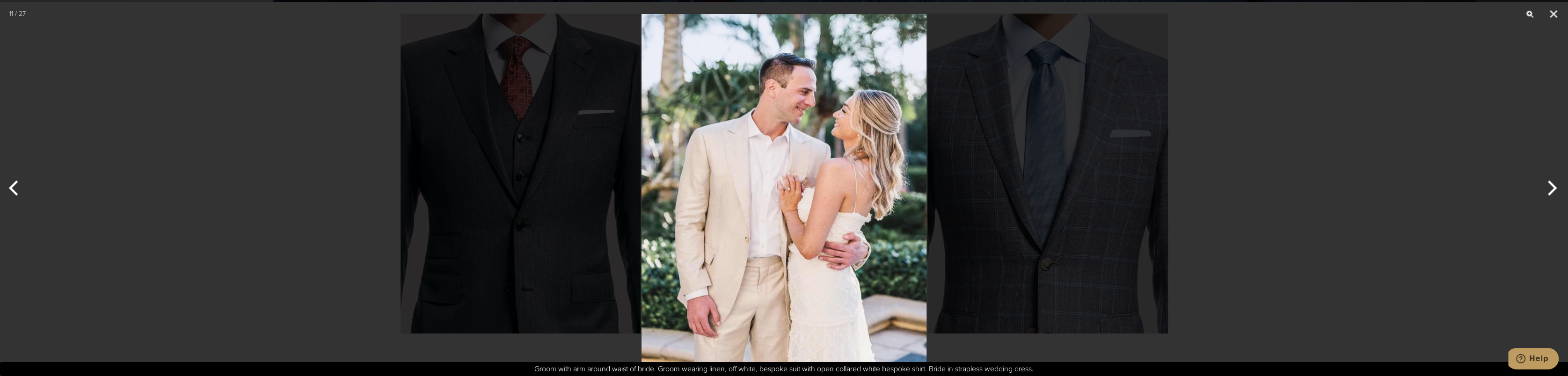
click at [1550, 189] on button "Next" at bounding box center [1550, 188] width 35 height 47
